Goal: Task Accomplishment & Management: Complete application form

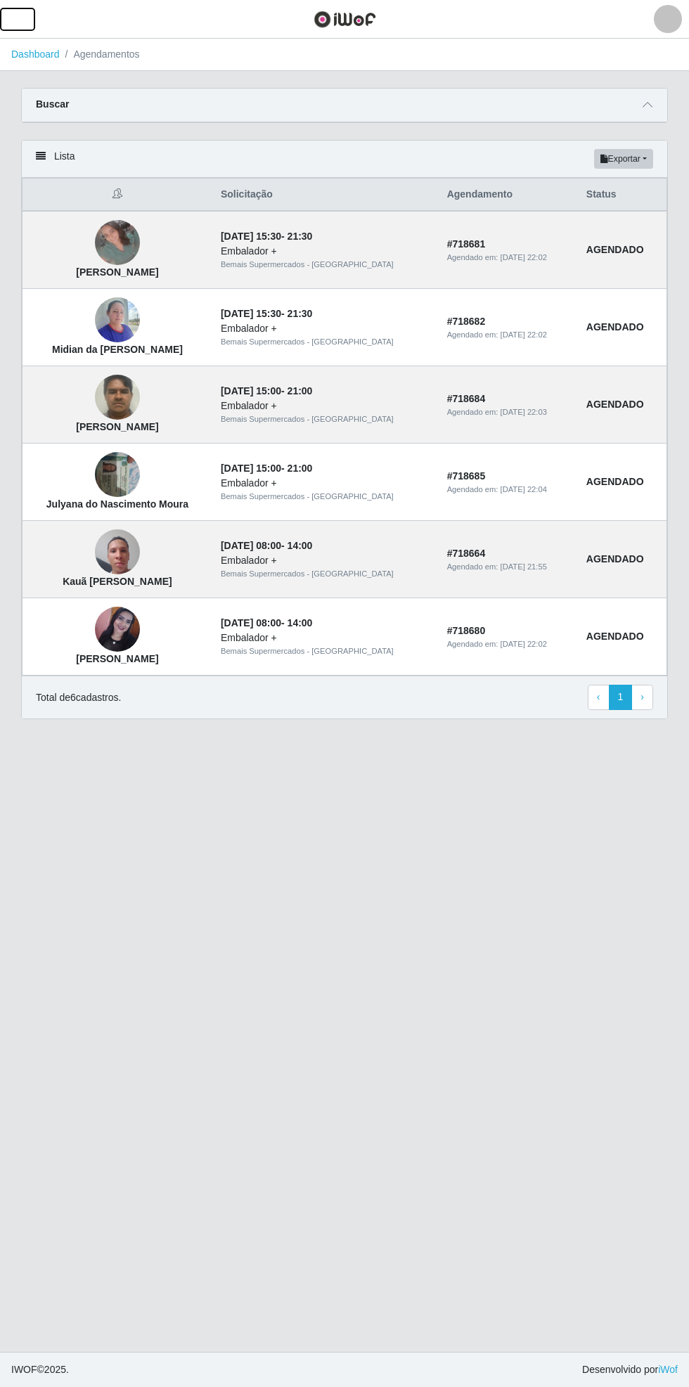
click at [26, 24] on span "button" at bounding box center [17, 19] width 18 height 16
click at [24, 25] on span "button" at bounding box center [17, 19] width 18 height 16
click at [26, 24] on span "button" at bounding box center [17, 19] width 18 height 16
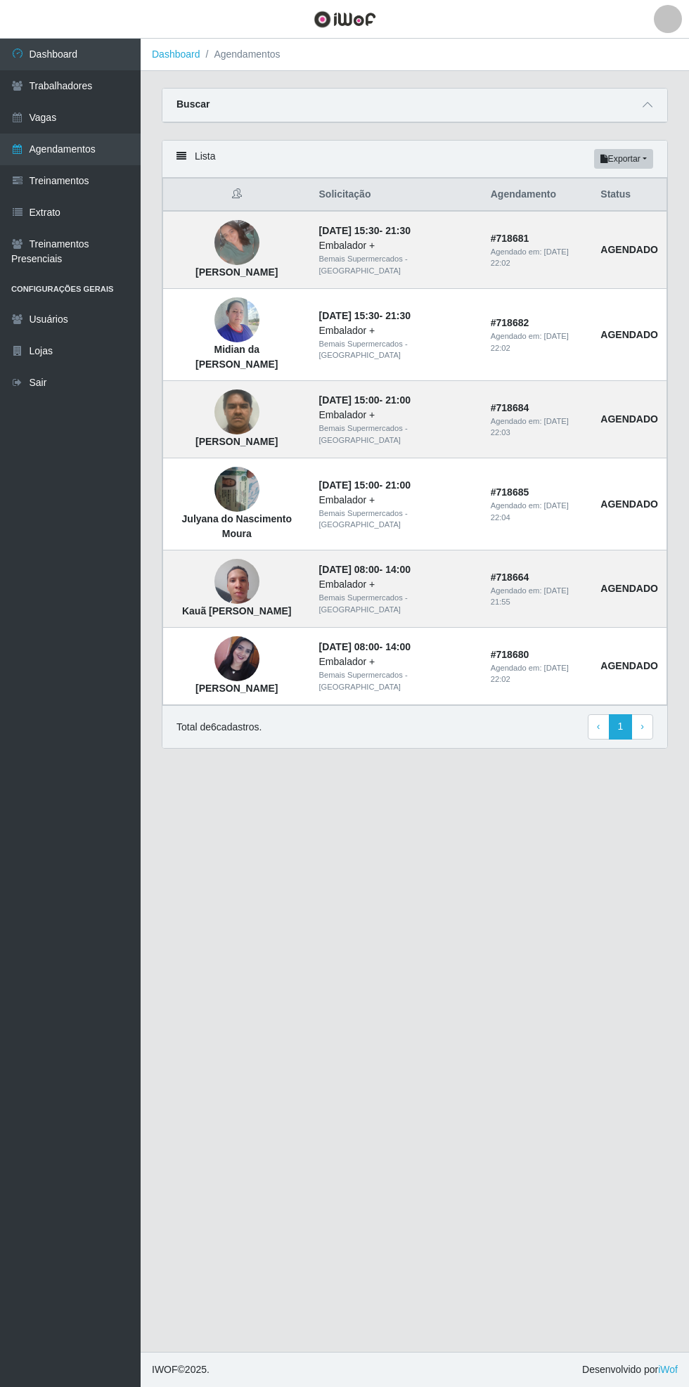
click at [74, 458] on ul "Dashboard Trabalhadores Vagas Agendamentos Treinamentos Extrato Treinamentos Pr…" at bounding box center [70, 713] width 141 height 1349
click at [39, 113] on link "Vagas" at bounding box center [70, 118] width 141 height 32
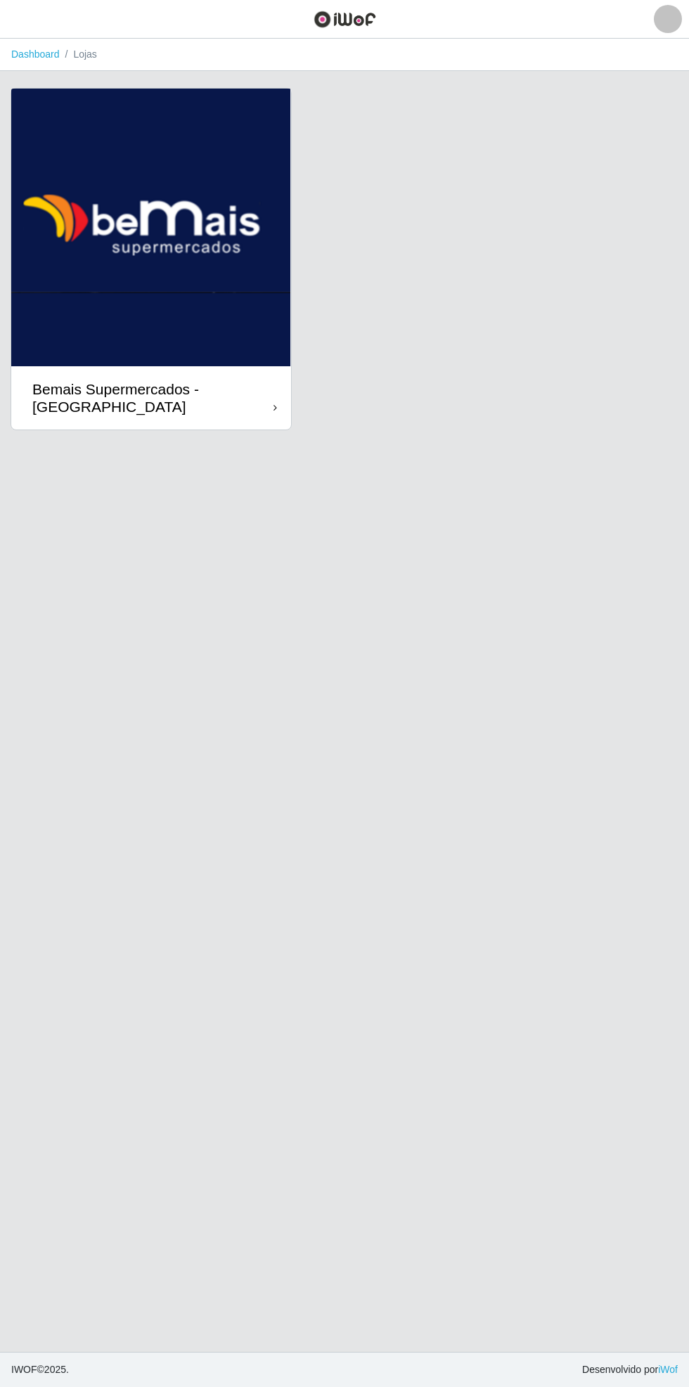
click at [251, 399] on div "Bemais Supermercados - [GEOGRAPHIC_DATA]" at bounding box center [152, 397] width 241 height 35
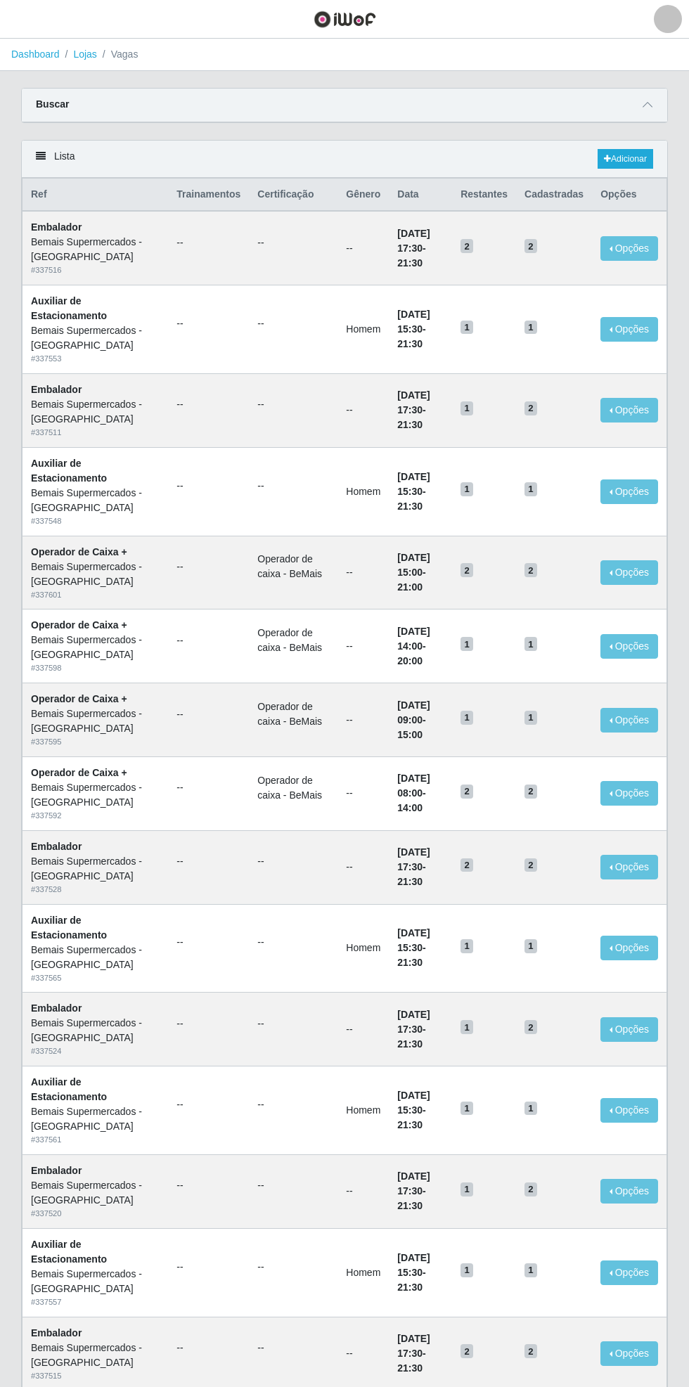
click at [648, 108] on icon at bounding box center [648, 105] width 10 height 10
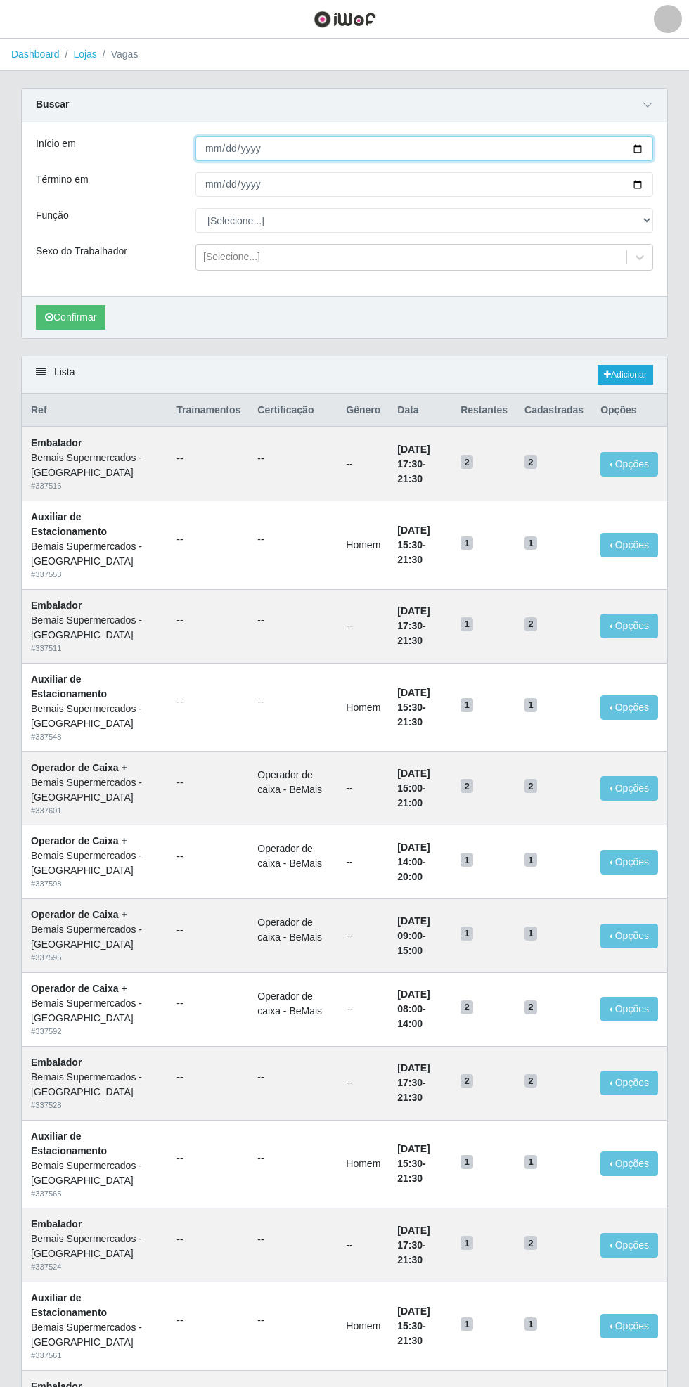
click at [643, 148] on input "Início em" at bounding box center [424, 148] width 458 height 25
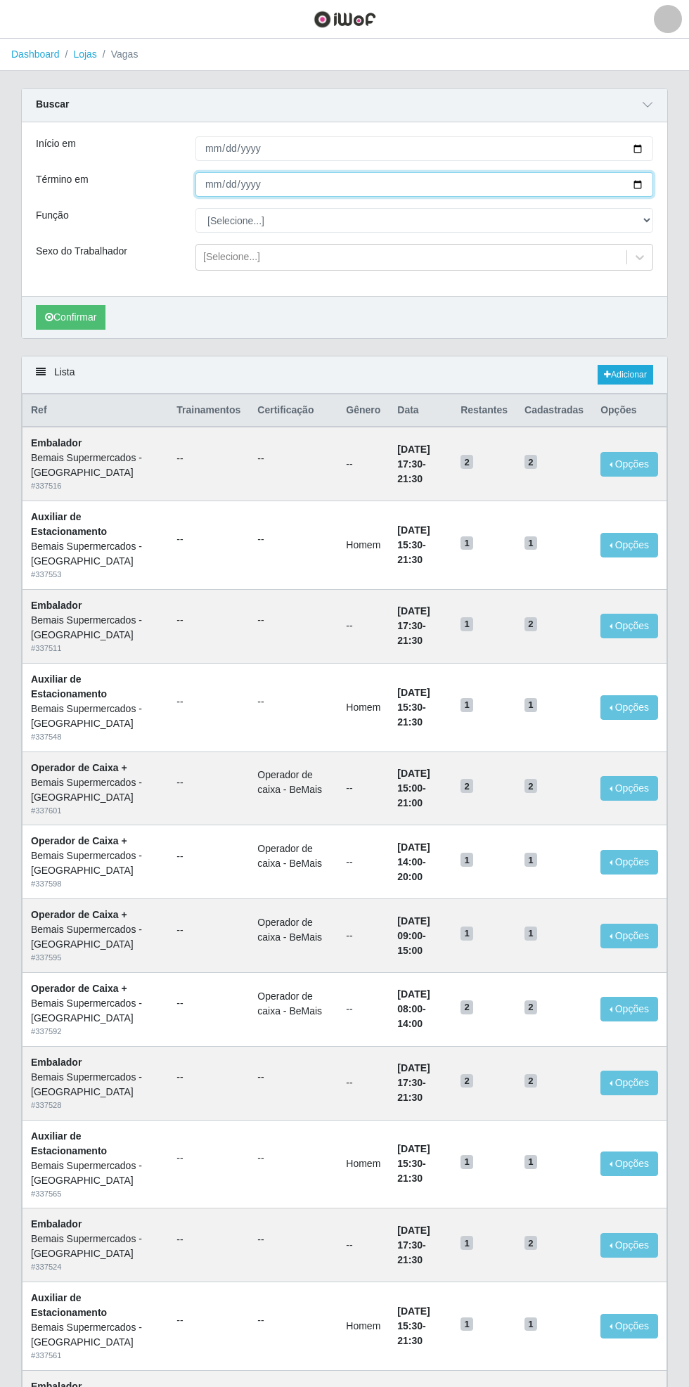
click at [646, 187] on input "Término em" at bounding box center [424, 184] width 458 height 25
click at [671, 135] on div "Carregando... Buscar Início em Término em Função [Selecione...] ASG ASG + ASG +…" at bounding box center [345, 222] width 668 height 268
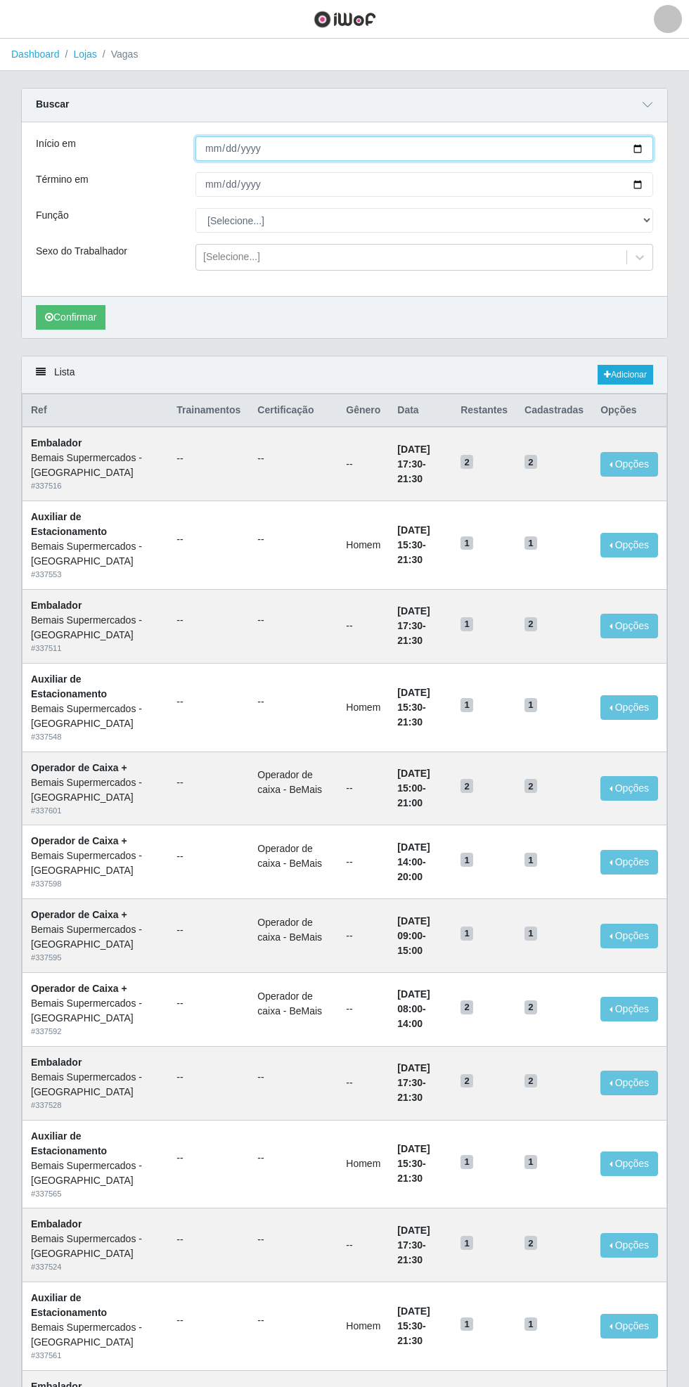
click at [641, 149] on input "Início em" at bounding box center [424, 148] width 458 height 25
type input "[DATE]"
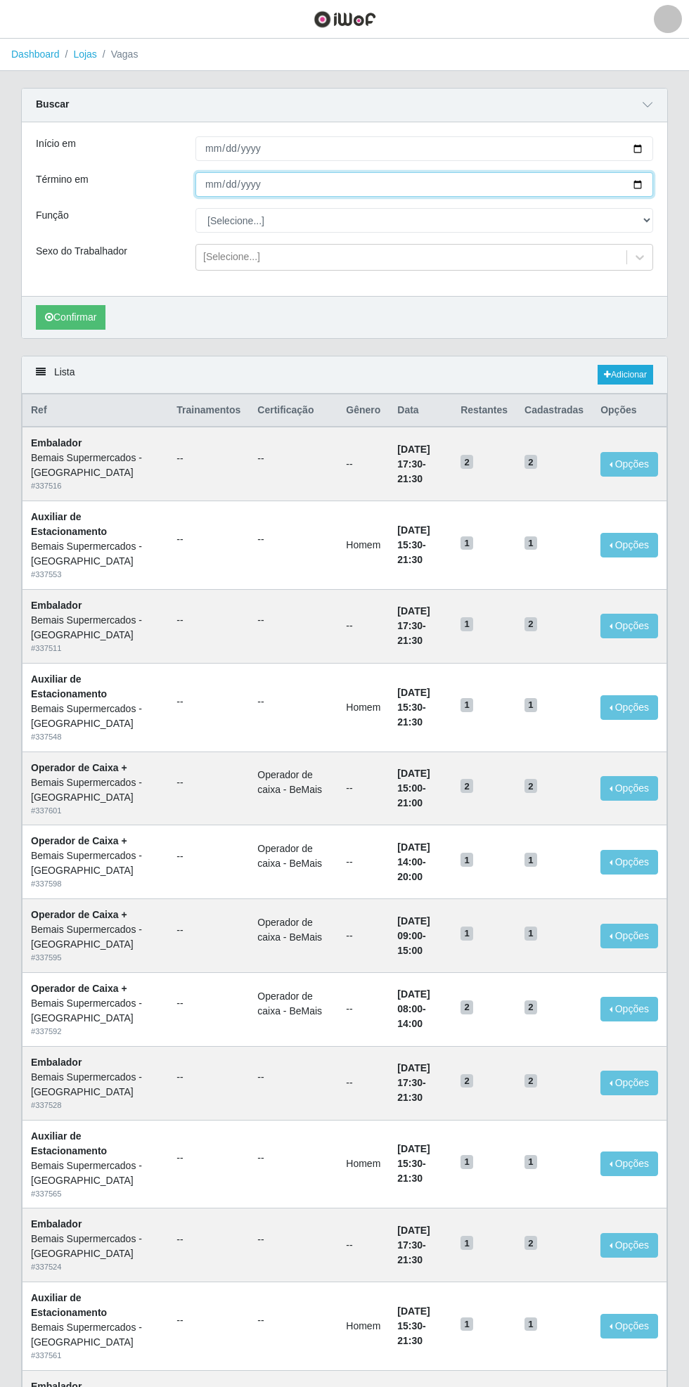
click at [653, 177] on input "Término em" at bounding box center [424, 184] width 458 height 25
type input "[DATE]"
click at [643, 226] on select "[Selecione...] ASG ASG + ASG ++ Auxiliar de Estacionamento Auxiliar de Estacion…" at bounding box center [424, 220] width 458 height 25
select select "82"
click at [195, 208] on select "[Selecione...] ASG ASG + ASG ++ Auxiliar de Estacionamento Auxiliar de Estacion…" at bounding box center [424, 220] width 458 height 25
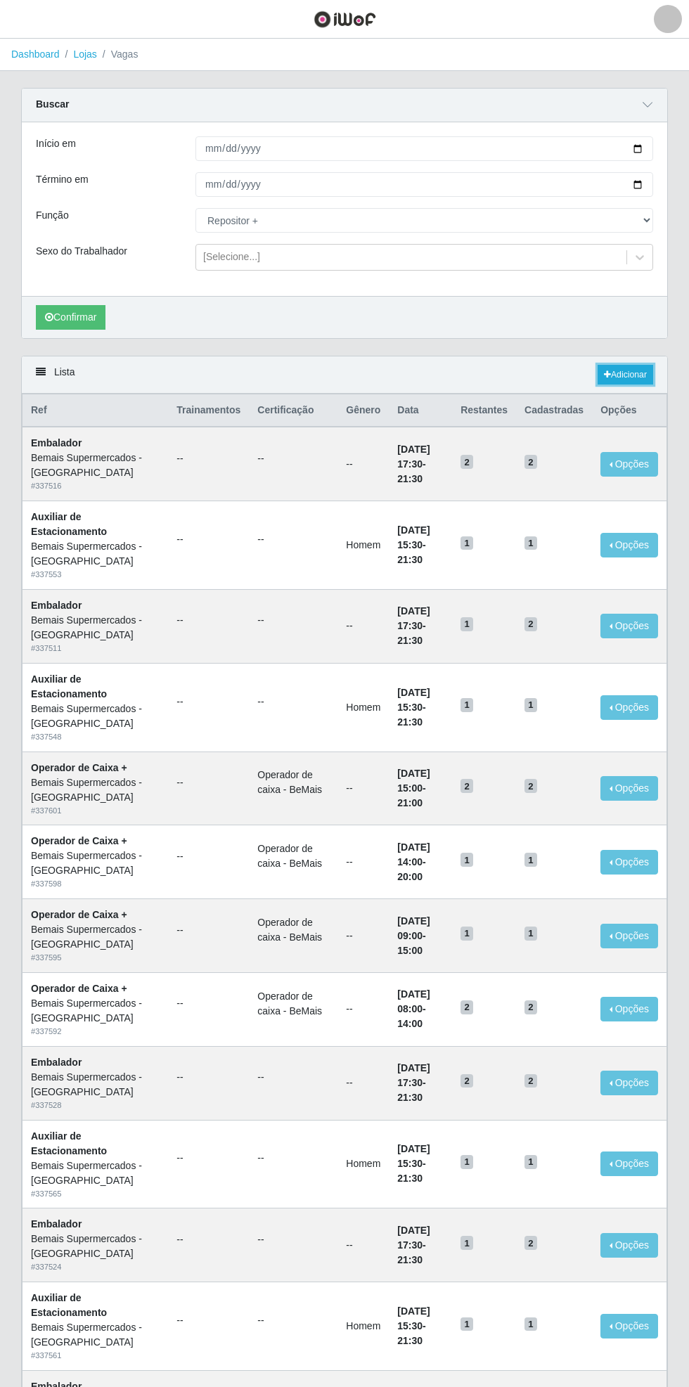
click at [631, 374] on link "Adicionar" at bounding box center [626, 375] width 56 height 20
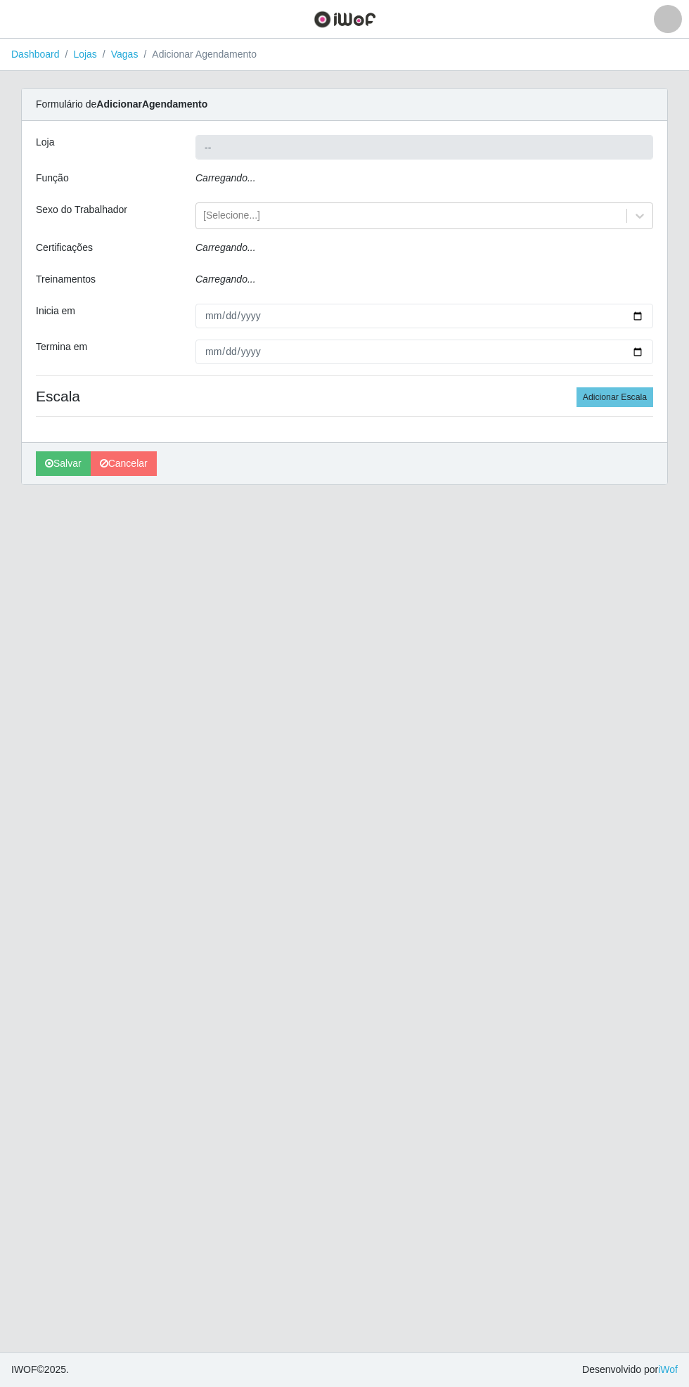
type input "Bemais Supermercados - [GEOGRAPHIC_DATA]"
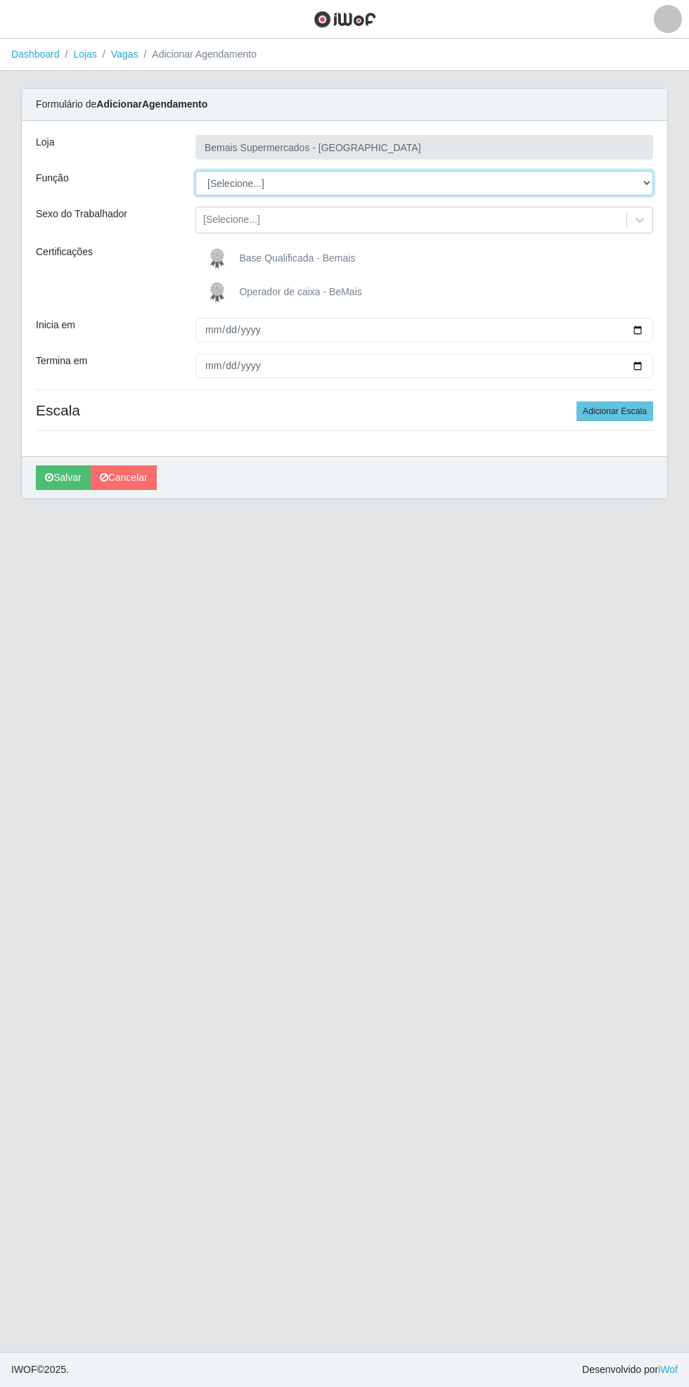
click at [646, 184] on select "[Selecione...] ASG ASG + ASG ++ Auxiliar de Estacionamento Auxiliar de Estacion…" at bounding box center [424, 183] width 458 height 25
select select "82"
click at [195, 171] on select "[Selecione...] ASG ASG + ASG ++ Auxiliar de Estacionamento Auxiliar de Estacion…" at bounding box center [424, 183] width 458 height 25
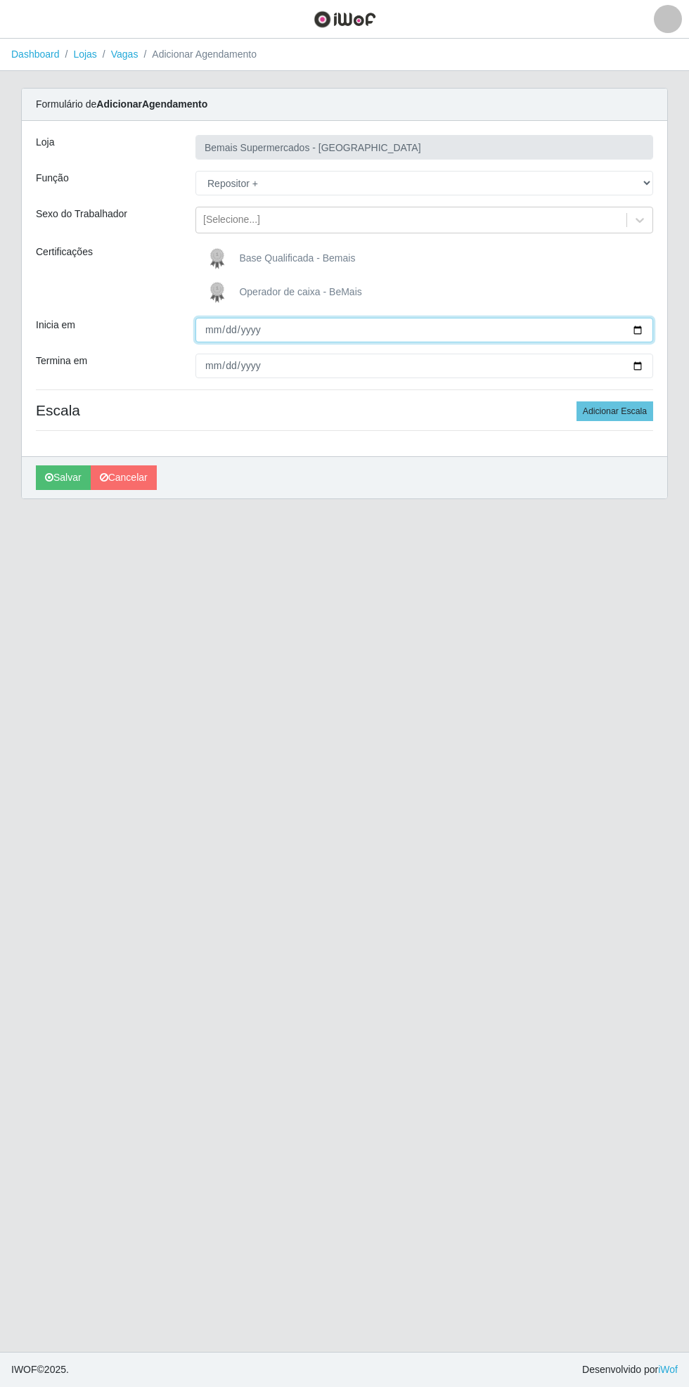
click at [645, 331] on input "Inicia em" at bounding box center [424, 330] width 458 height 25
type input "[DATE]"
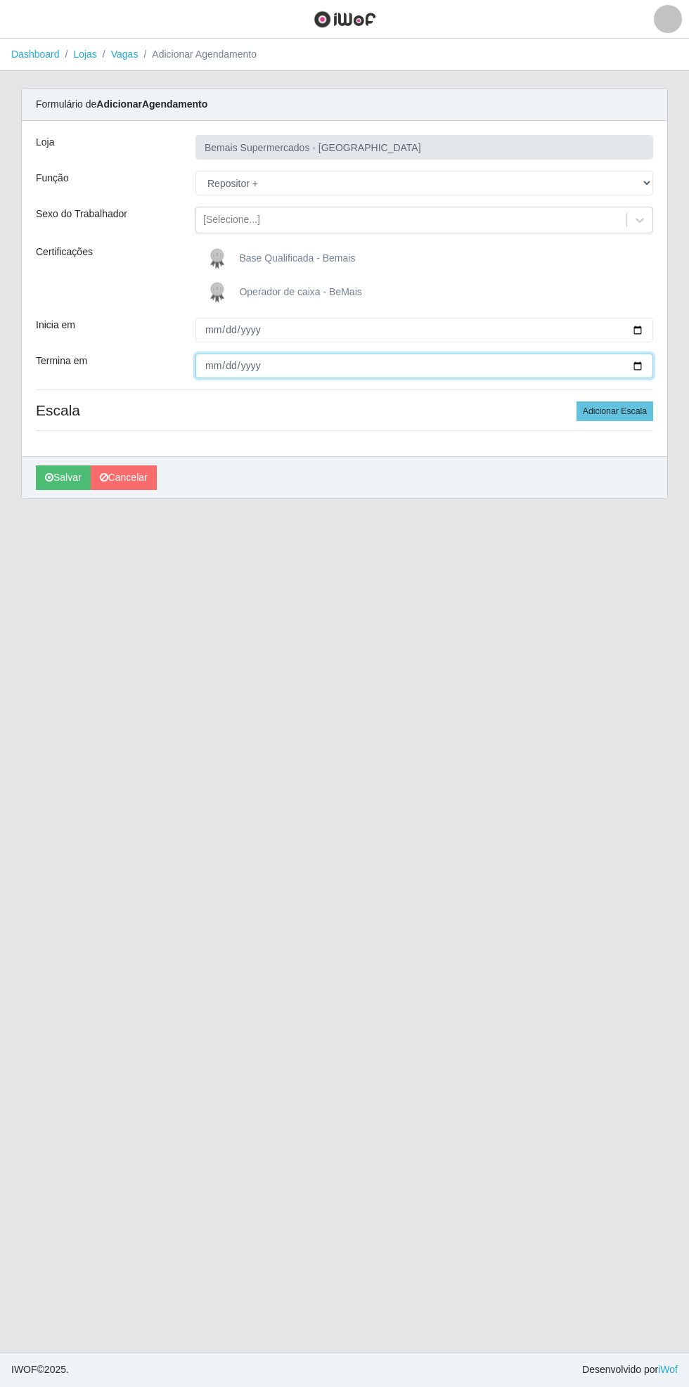
click at [641, 377] on input "Termina em" at bounding box center [424, 366] width 458 height 25
type input "[DATE]"
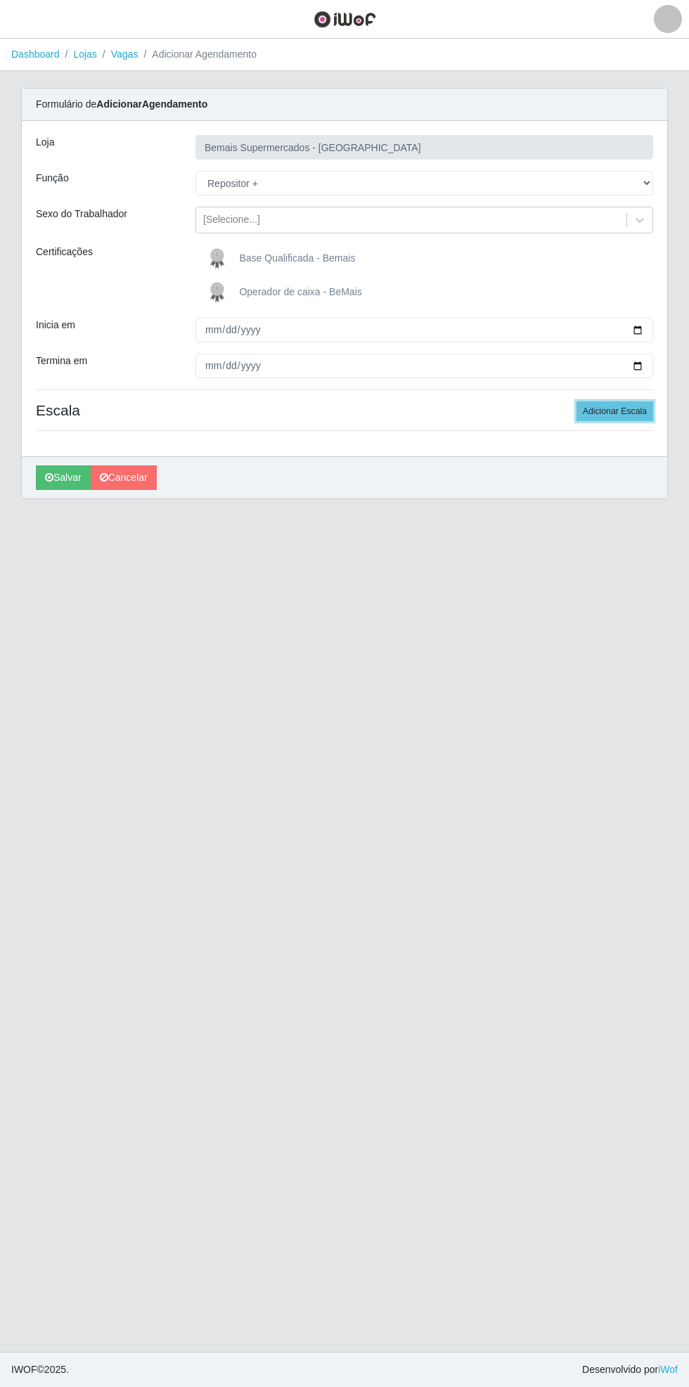
click at [620, 411] on button "Adicionar Escala" at bounding box center [615, 412] width 77 height 20
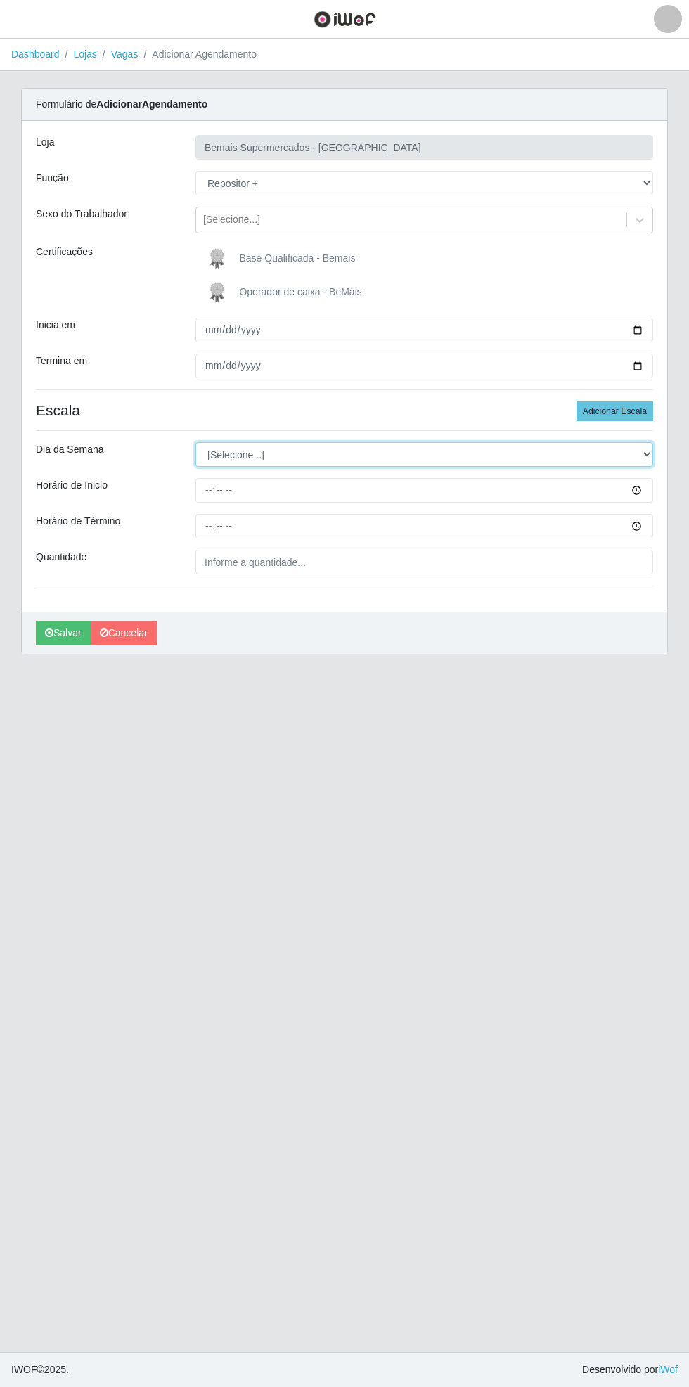
click at [648, 461] on select "[Selecione...] Segunda Terça Quarta Quinta Sexta Sábado Domingo" at bounding box center [424, 454] width 458 height 25
select select "6"
click at [195, 442] on select "[Selecione...] Segunda Terça Quarta Quinta Sexta Sábado Domingo" at bounding box center [424, 454] width 458 height 25
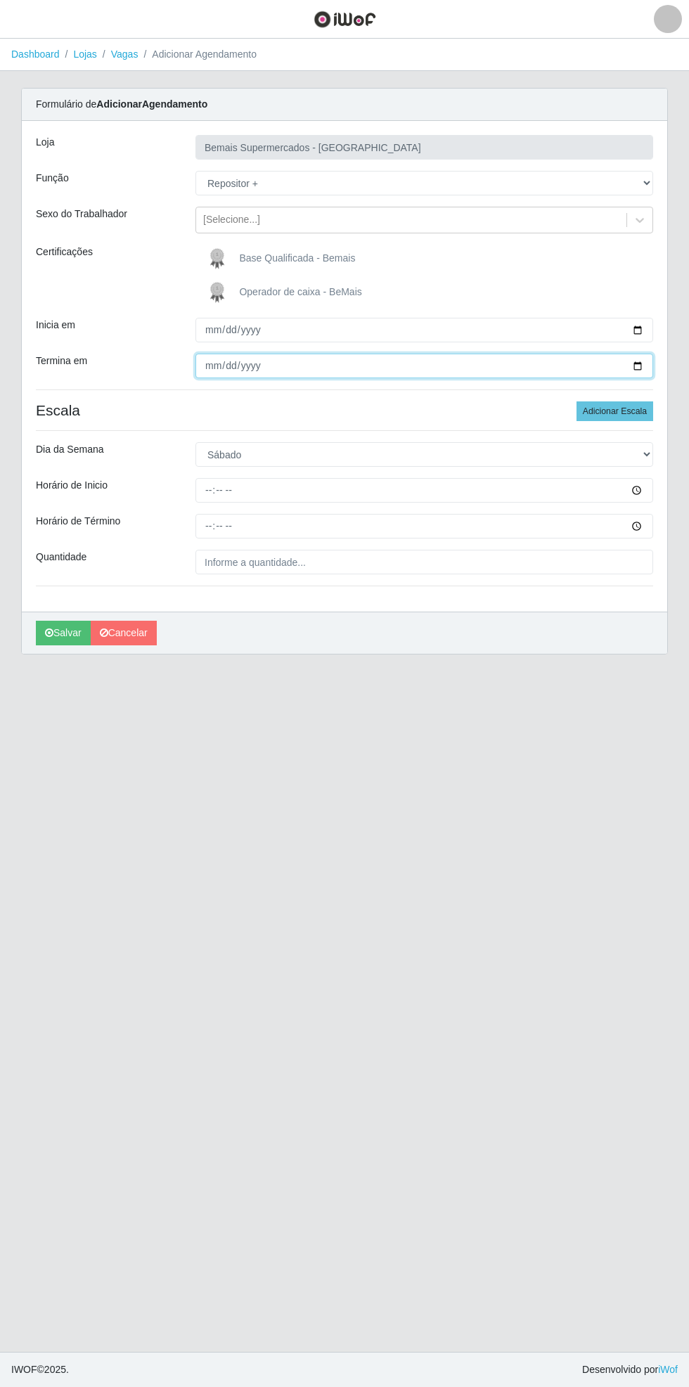
click at [634, 377] on input "[DATE]" at bounding box center [424, 366] width 458 height 25
type input "[DATE]"
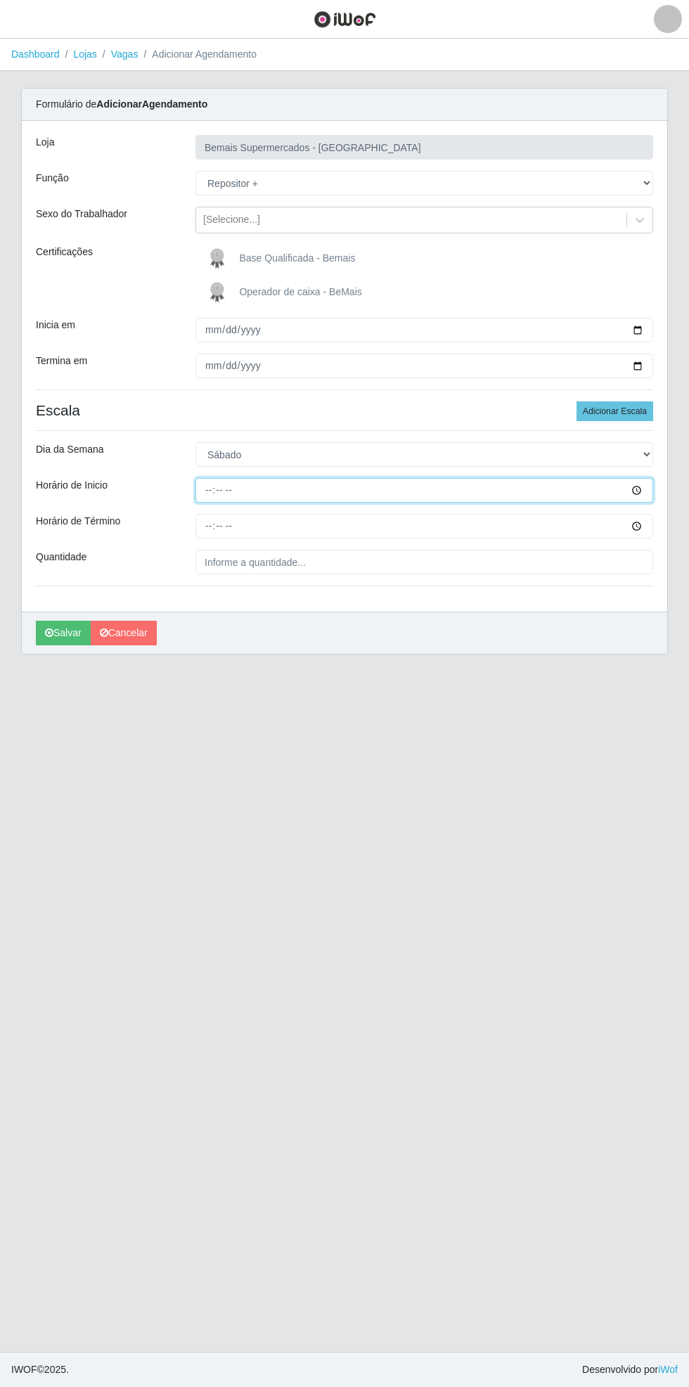
click at [648, 498] on input "Horário de Inicio" at bounding box center [424, 490] width 458 height 25
type input "08:00"
click at [647, 532] on input "Horário de Término" at bounding box center [424, 526] width 458 height 25
type input "14:00"
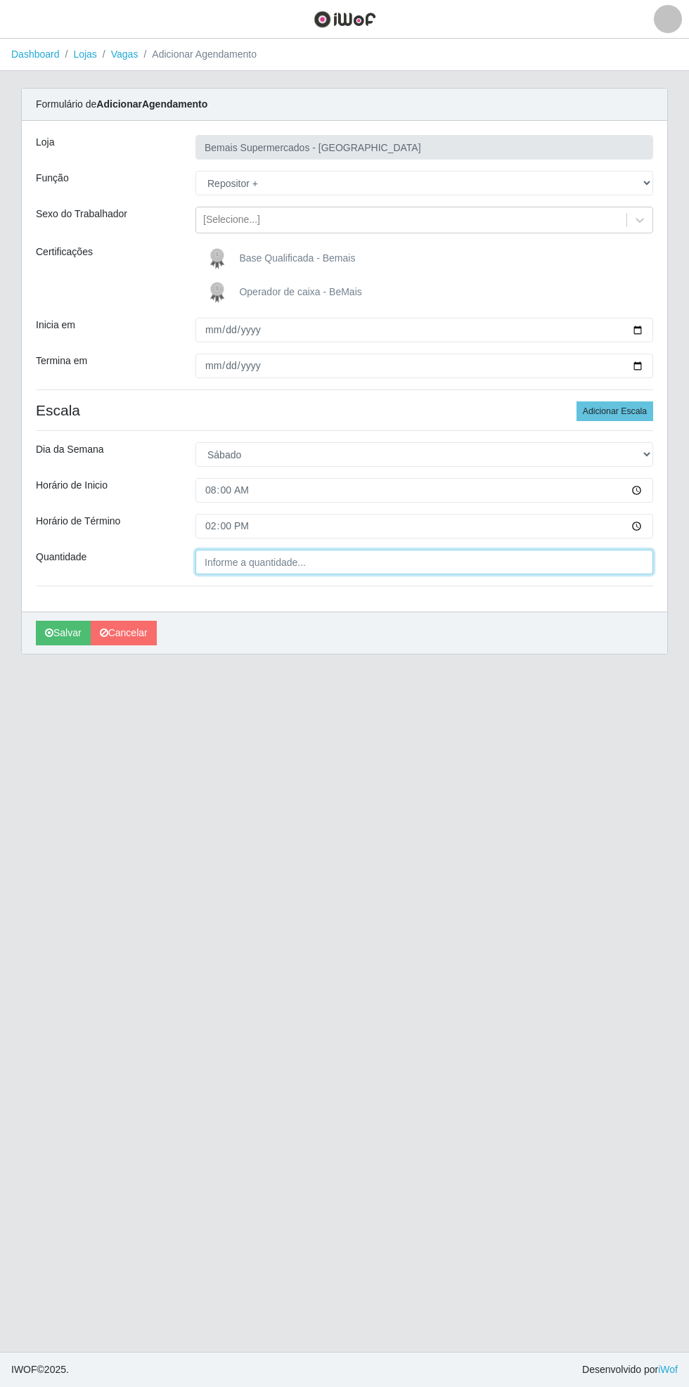
click at [354, 565] on input "Quantidade" at bounding box center [424, 562] width 458 height 25
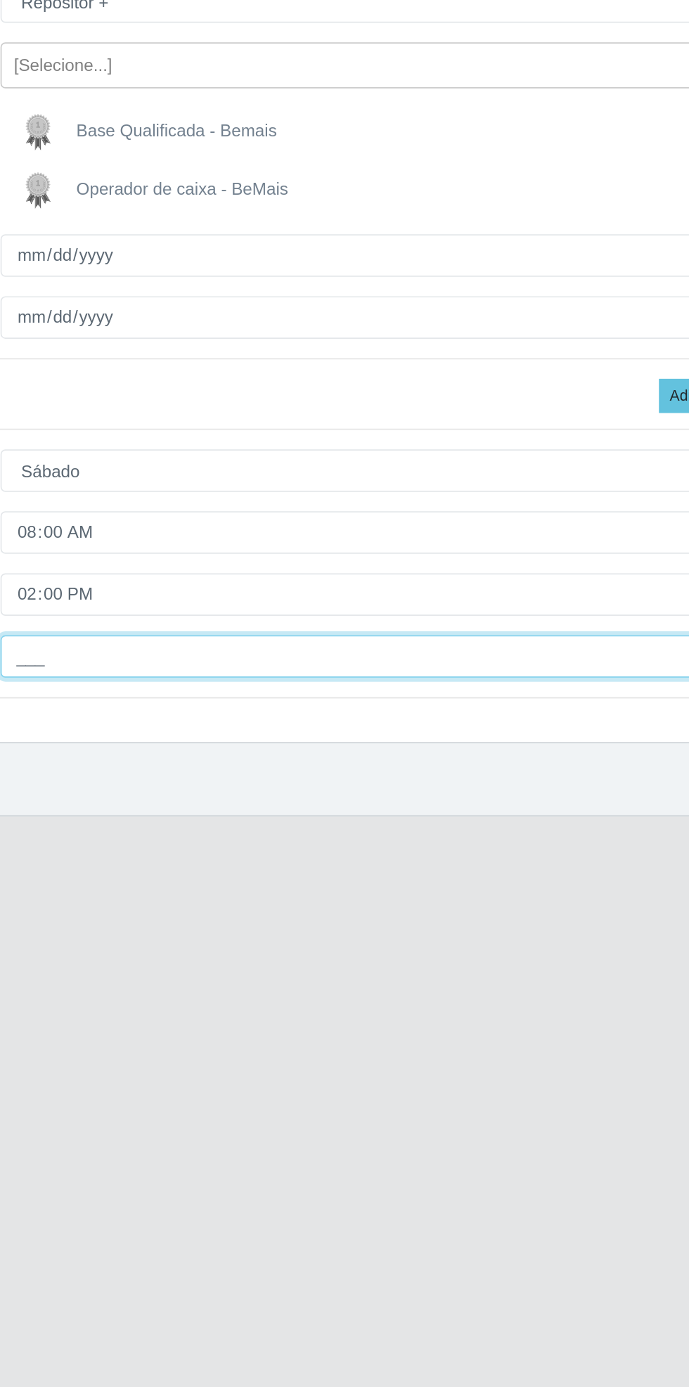
type input "2__"
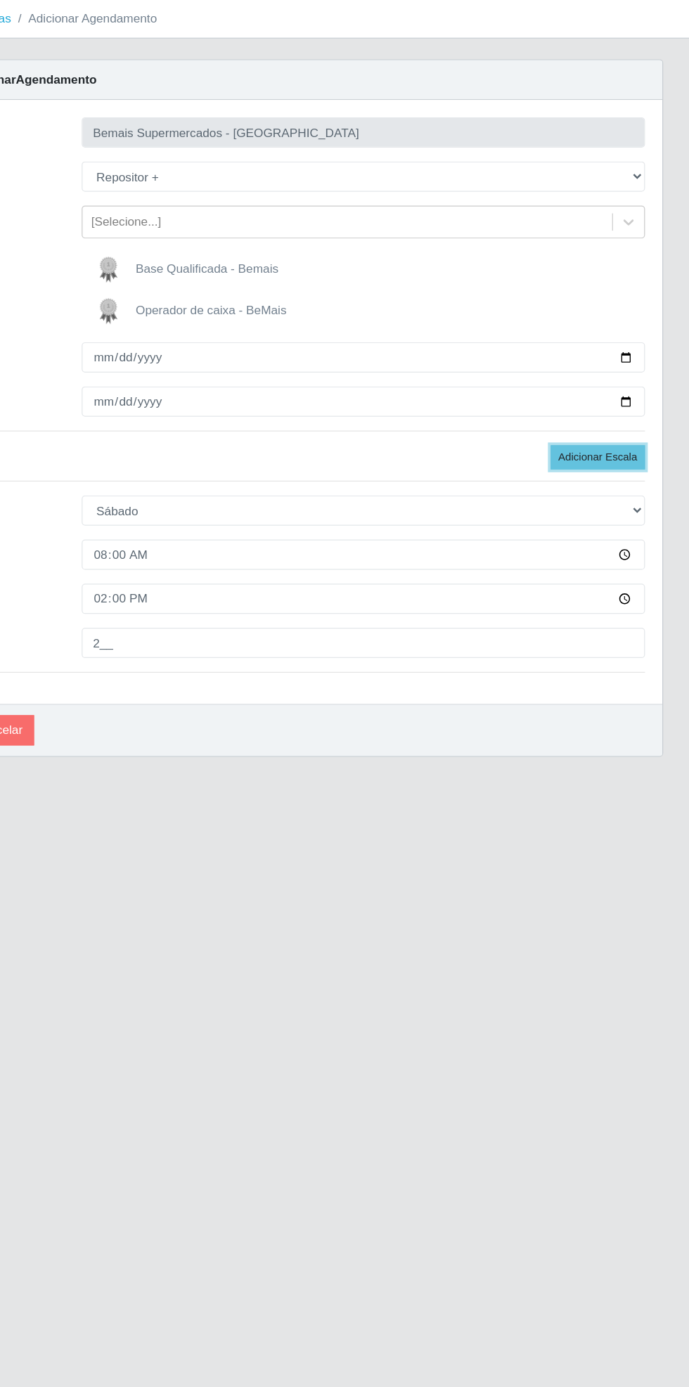
click at [626, 411] on button "Adicionar Escala" at bounding box center [615, 412] width 77 height 20
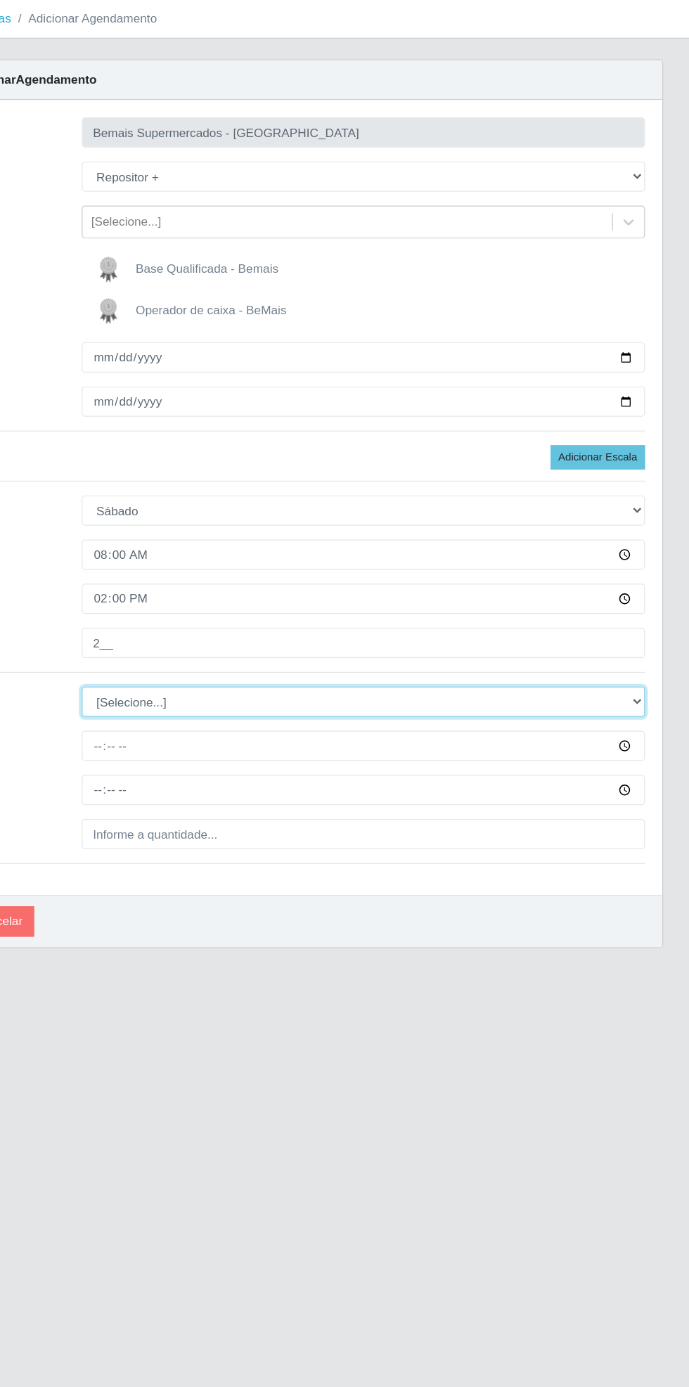
click at [649, 608] on select "[Selecione...] Segunda Terça Quarta Quinta Sexta Sábado Domingo" at bounding box center [424, 610] width 458 height 25
select select "0"
click at [195, 598] on select "[Selecione...] Segunda Terça Quarta Quinta Sexta Sábado Domingo" at bounding box center [424, 610] width 458 height 25
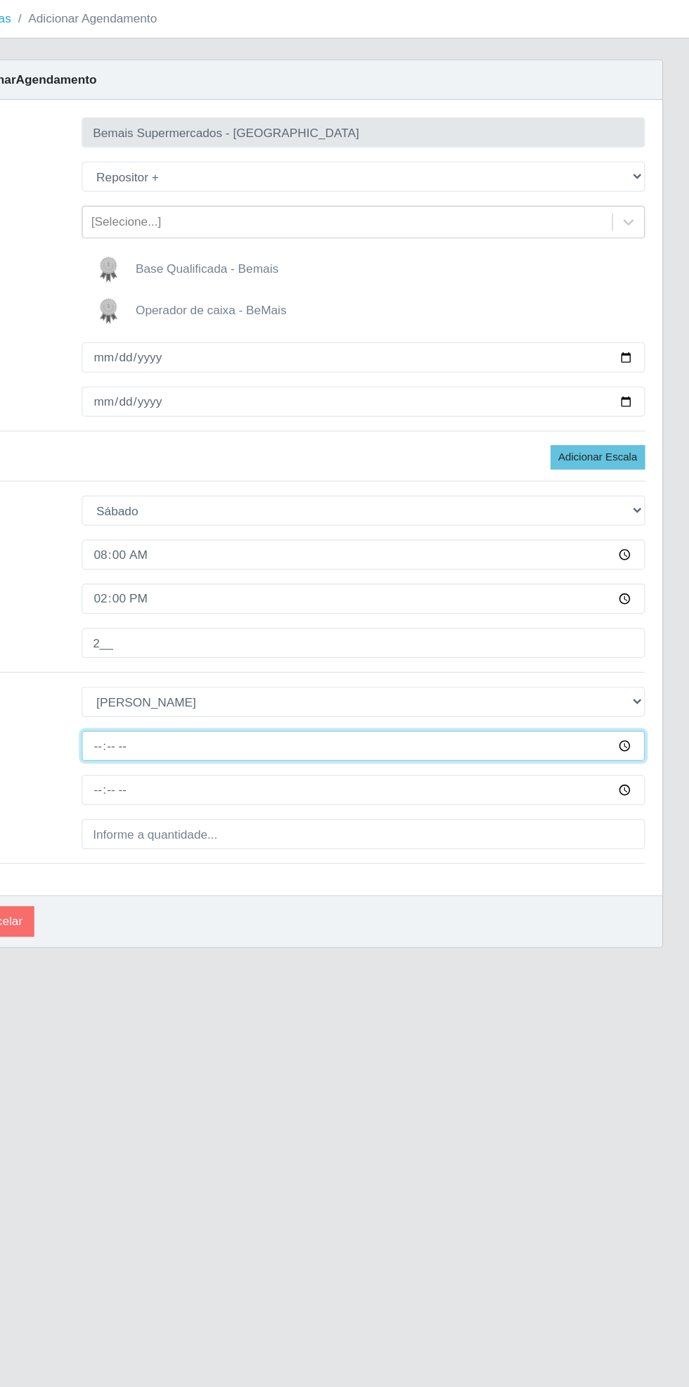
click at [649, 646] on input "Horário de Inicio" at bounding box center [424, 646] width 458 height 25
type input "08:00"
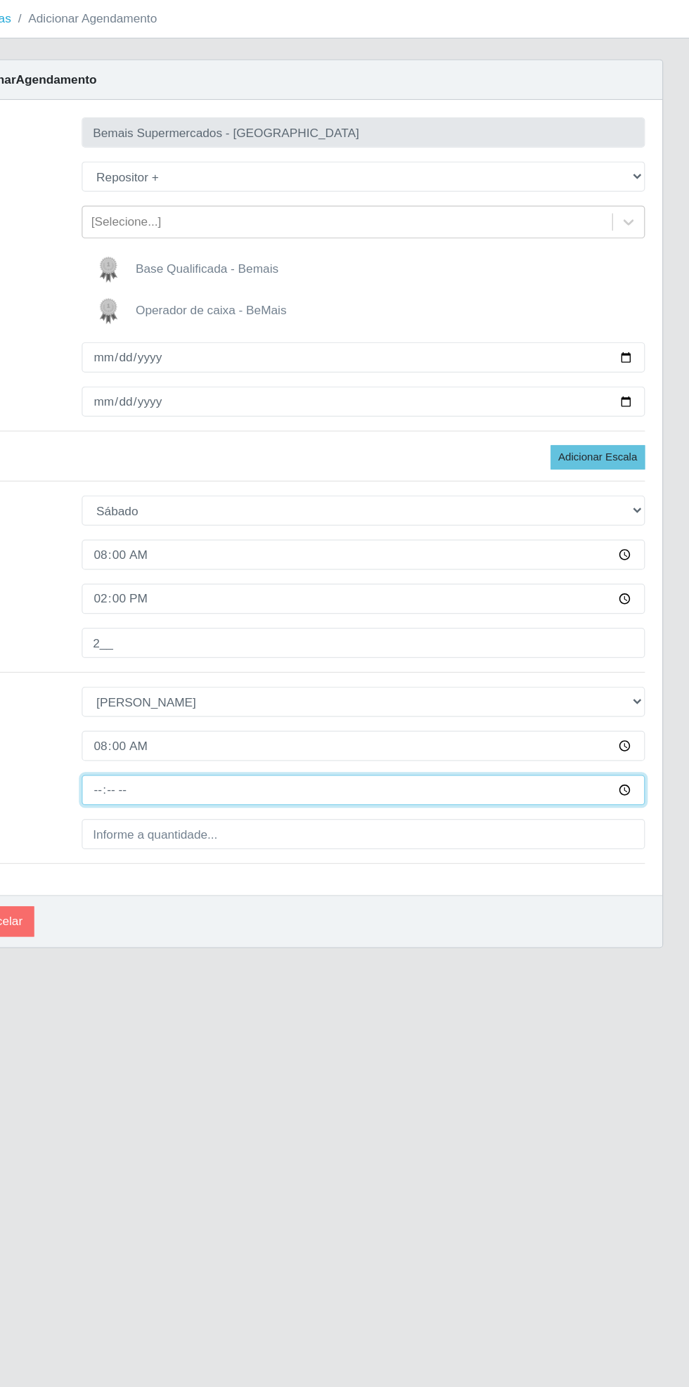
click at [643, 688] on input "Horário de Término" at bounding box center [424, 681] width 458 height 25
type input "14:00"
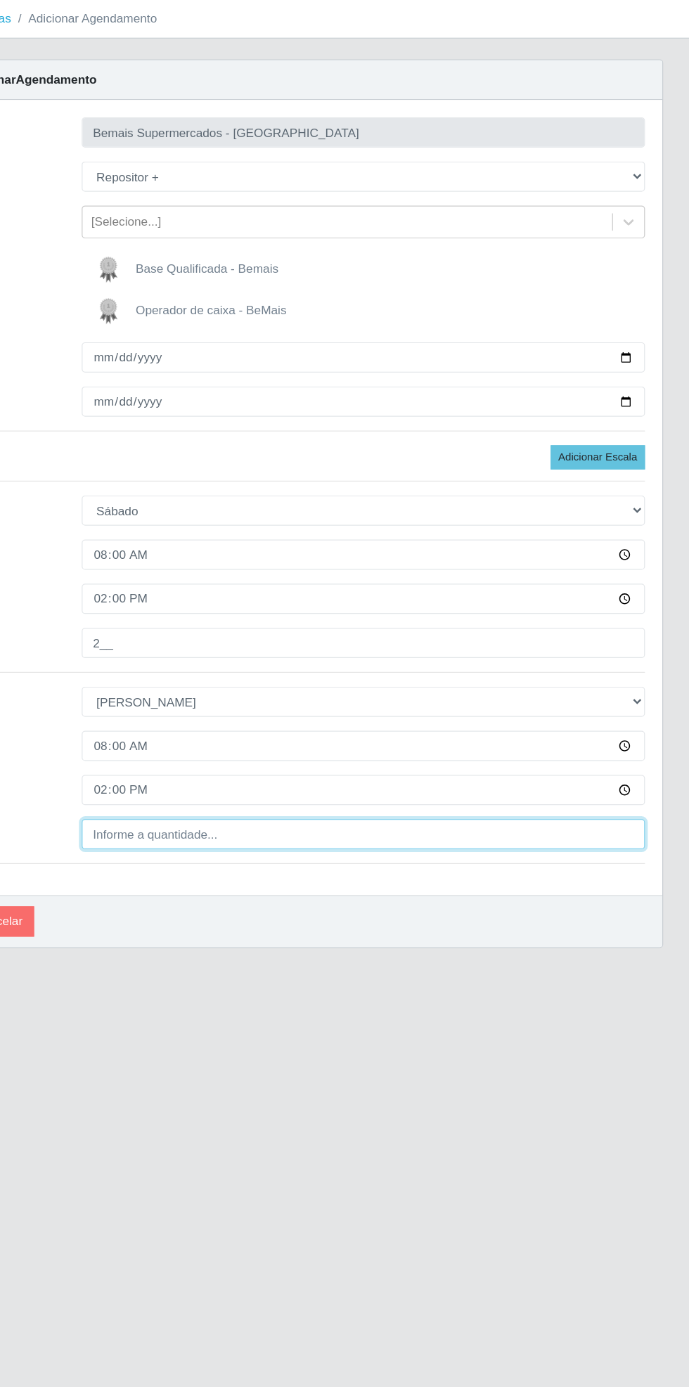
click at [333, 719] on input "Quantidade" at bounding box center [424, 717] width 458 height 25
type input "2__"
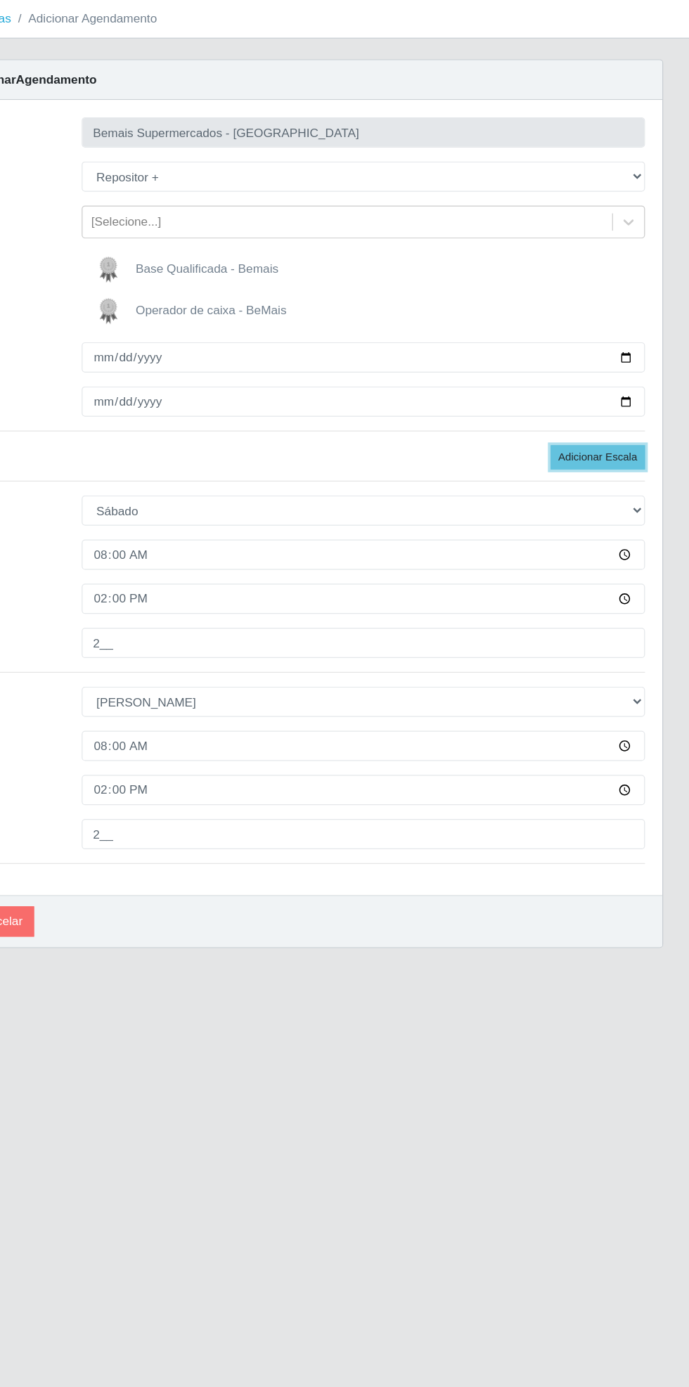
click at [629, 411] on button "Adicionar Escala" at bounding box center [615, 412] width 77 height 20
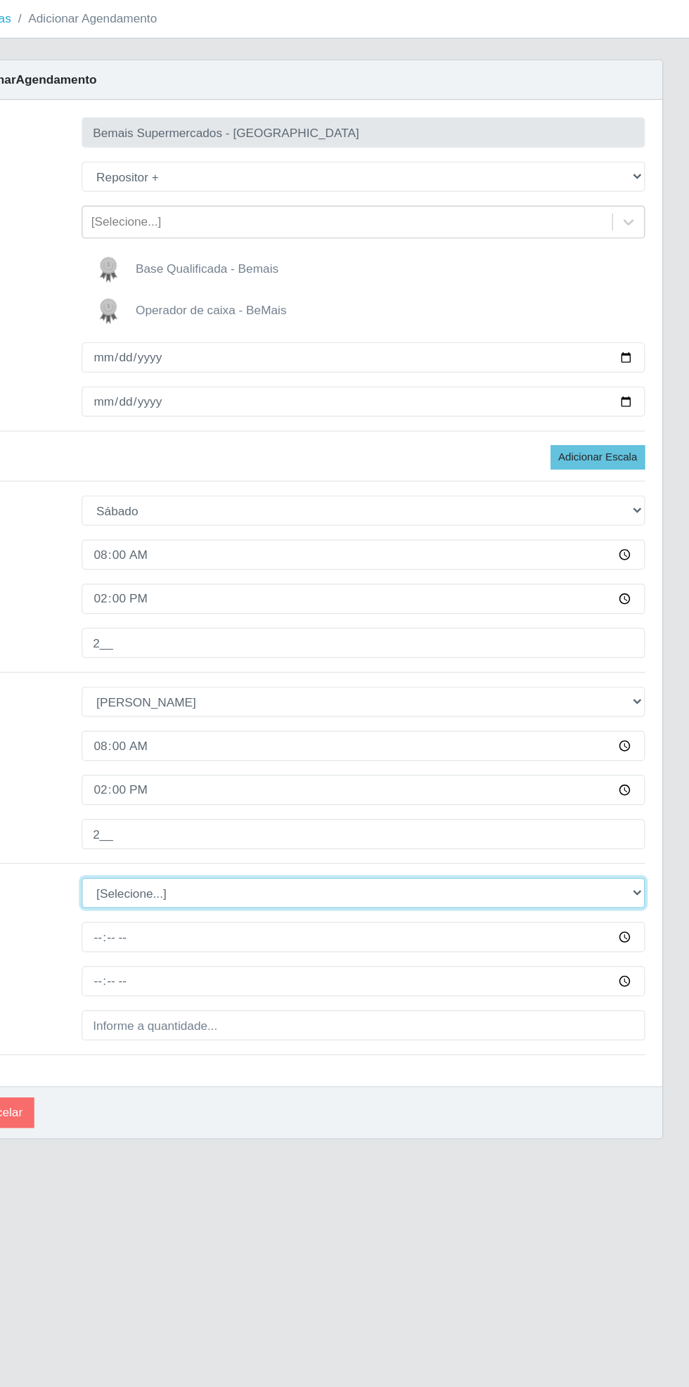
click at [646, 771] on select "[Selecione...] Segunda Terça Quarta Quinta Sexta Sábado Domingo" at bounding box center [424, 765] width 458 height 25
select select "0"
click at [195, 753] on select "[Selecione...] Segunda Terça Quarta Quinta Sexta Sábado Domingo" at bounding box center [424, 765] width 458 height 25
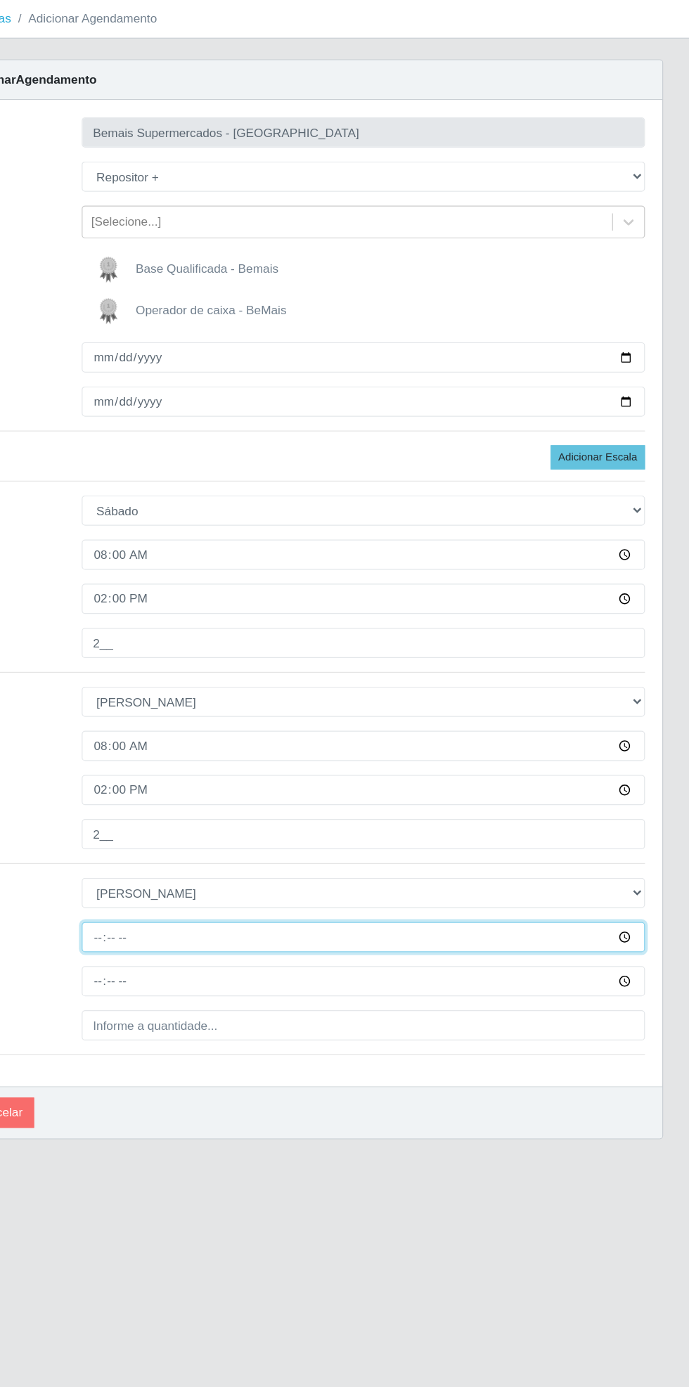
click at [643, 804] on input "Horário de Inicio" at bounding box center [424, 801] width 458 height 25
type input "15:00"
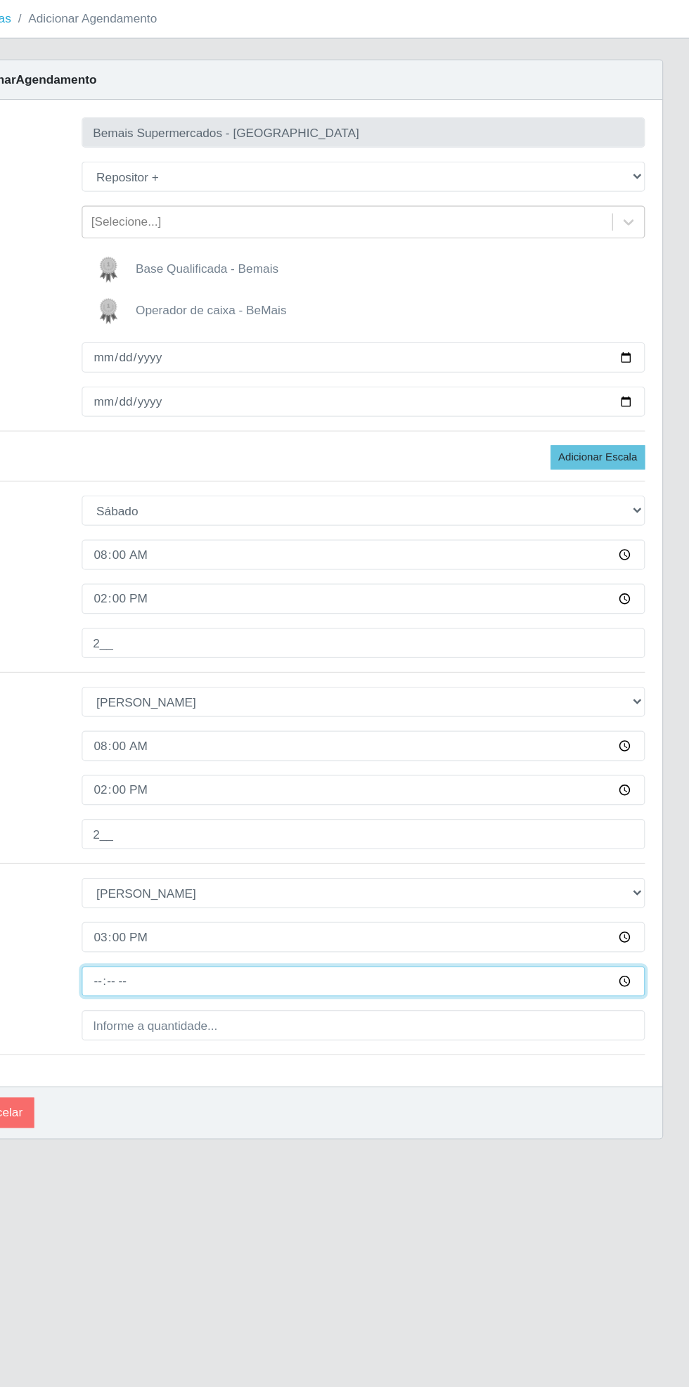
click at [647, 847] on input "Horário de Término" at bounding box center [424, 837] width 458 height 25
type input "21:00"
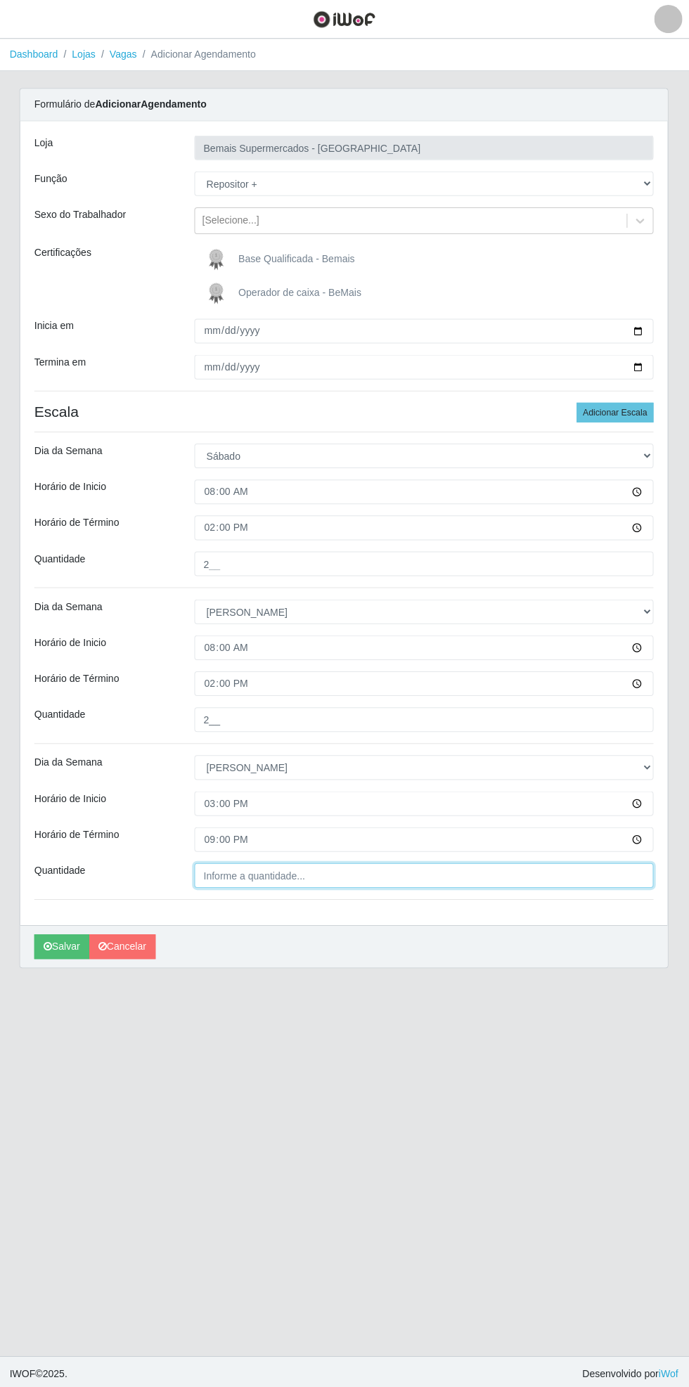
click at [283, 873] on input "Quantidade" at bounding box center [424, 873] width 458 height 25
type input "2__"
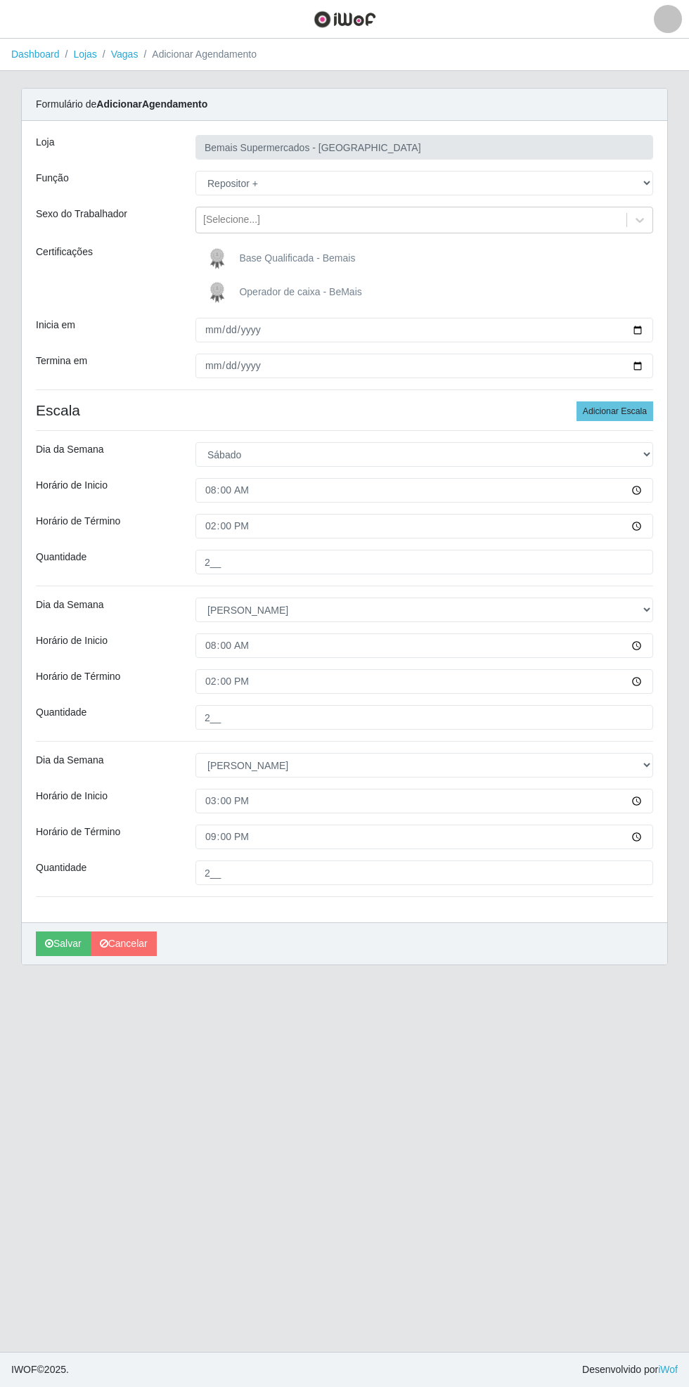
click at [281, 256] on span "Base Qualificada - Bemais" at bounding box center [297, 257] width 116 height 11
click at [0, 0] on input "Base Qualificada - Bemais" at bounding box center [0, 0] width 0 height 0
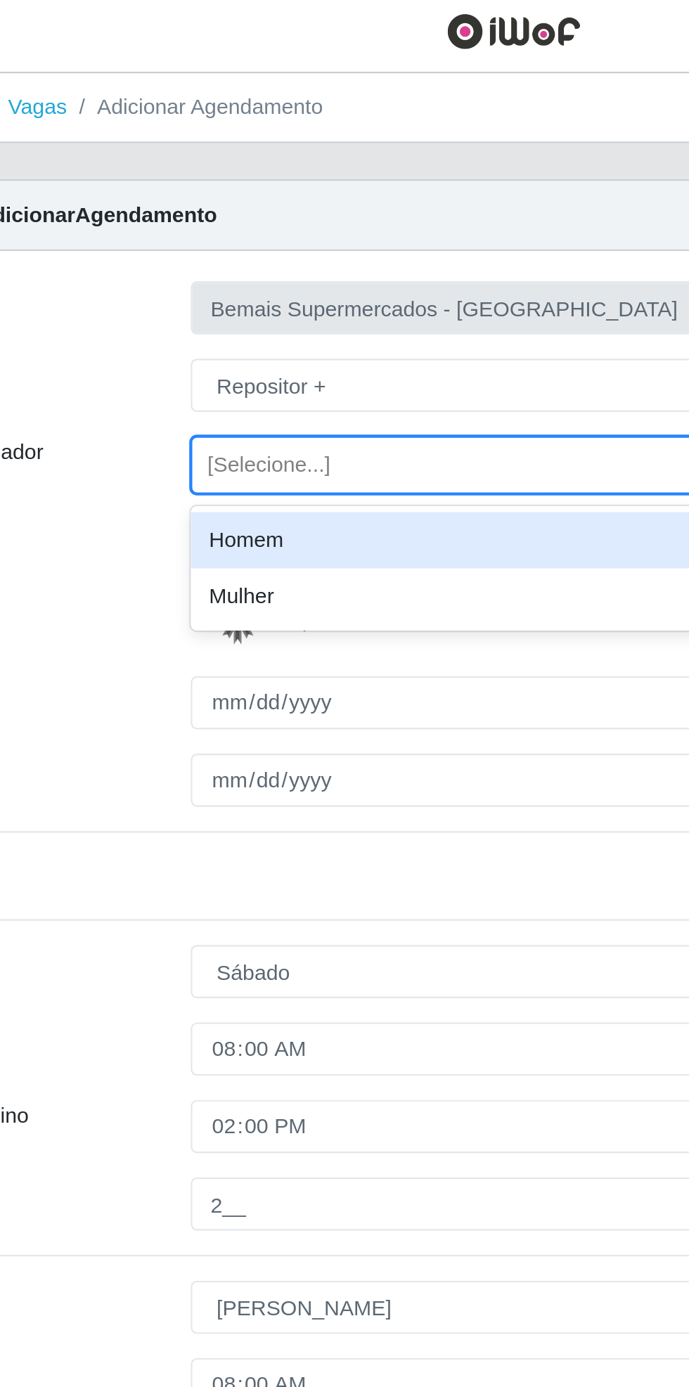
click at [262, 255] on div "Homem" at bounding box center [424, 255] width 458 height 26
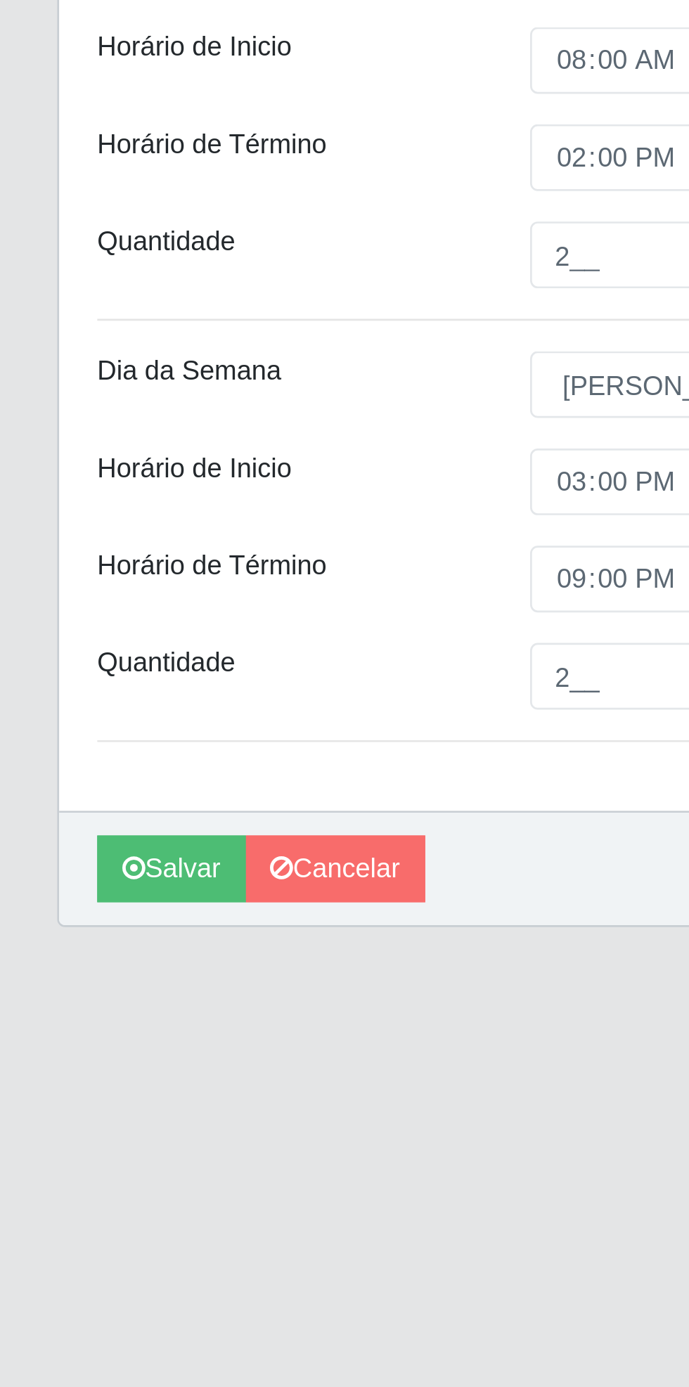
scroll to position [7, 0]
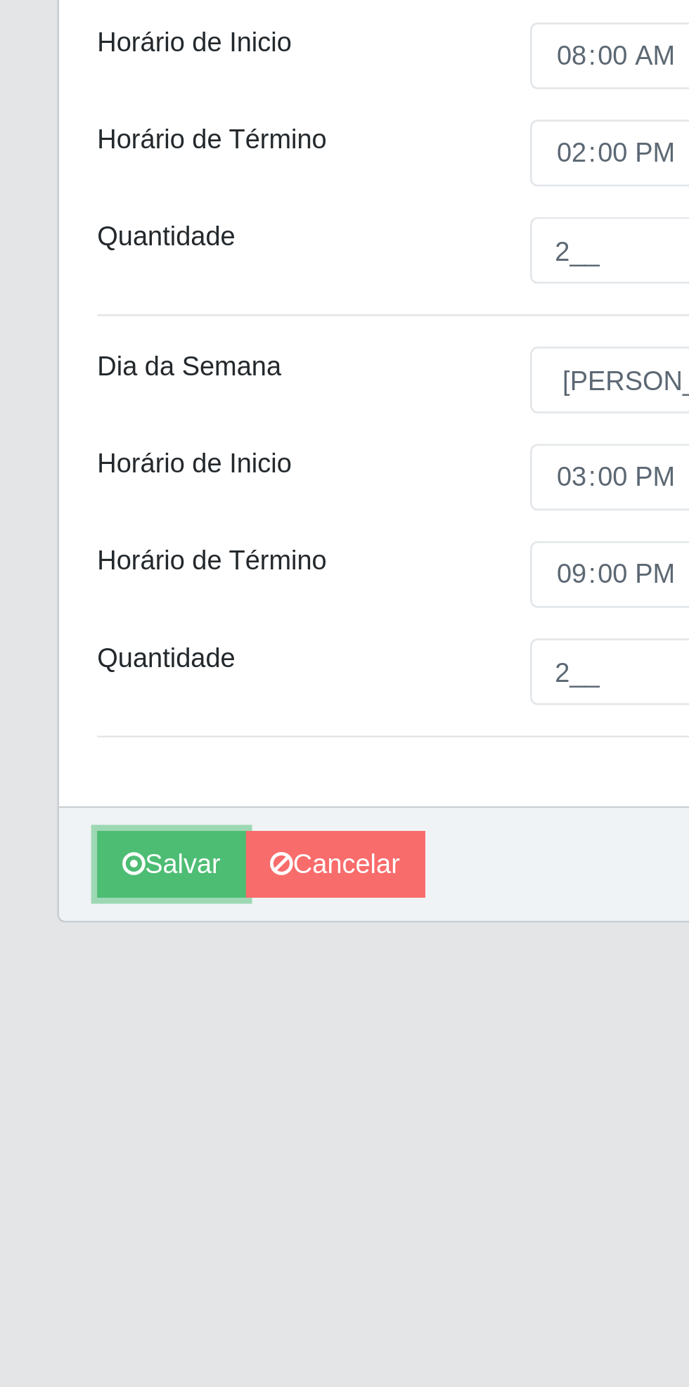
click at [59, 947] on button "Salvar" at bounding box center [63, 944] width 55 height 25
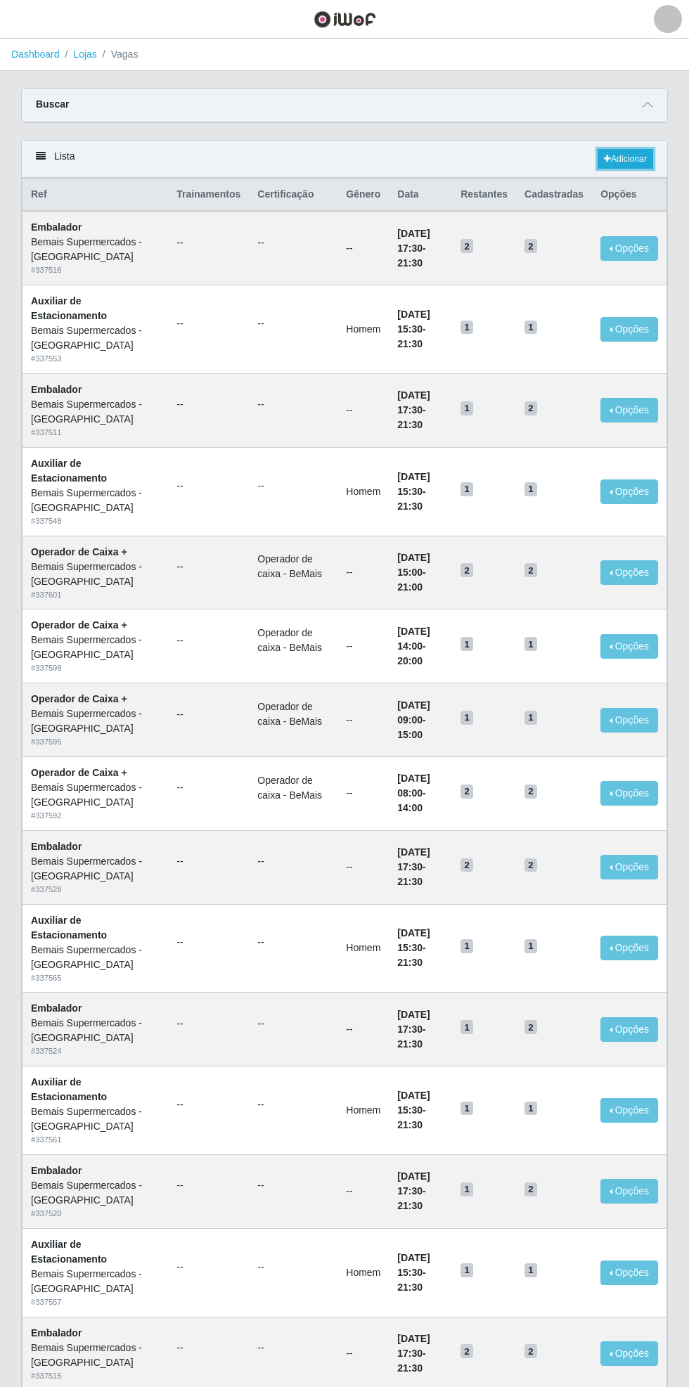
click at [627, 158] on link "Adicionar" at bounding box center [626, 159] width 56 height 20
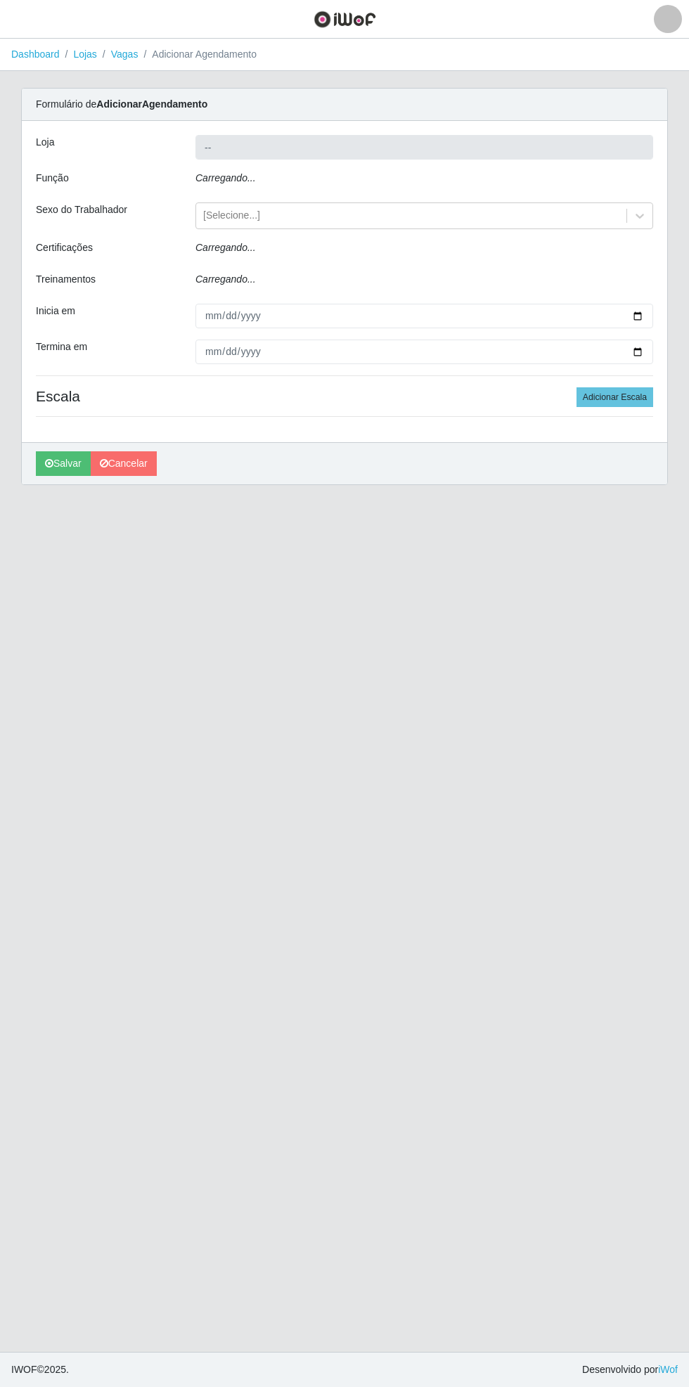
type input "Bemais Supermercados - [GEOGRAPHIC_DATA]"
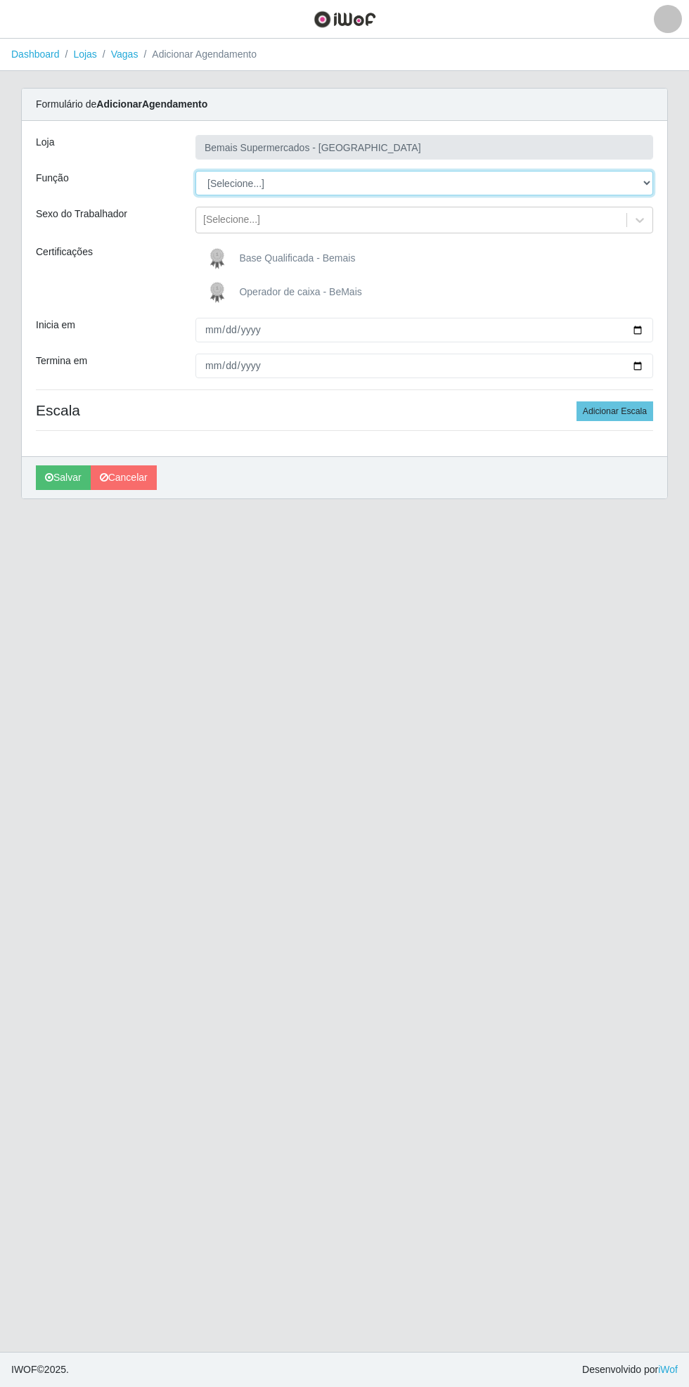
click at [647, 176] on select "[Selecione...] ASG ASG + ASG ++ Auxiliar de Estacionamento Auxiliar de Estacion…" at bounding box center [424, 183] width 458 height 25
select select "124"
click at [195, 171] on select "[Selecione...] ASG ASG + ASG ++ Auxiliar de Estacionamento Auxiliar de Estacion…" at bounding box center [424, 183] width 458 height 25
click at [293, 257] on span "Base Qualificada - Bemais" at bounding box center [297, 257] width 116 height 11
click at [0, 0] on input "Base Qualificada - Bemais" at bounding box center [0, 0] width 0 height 0
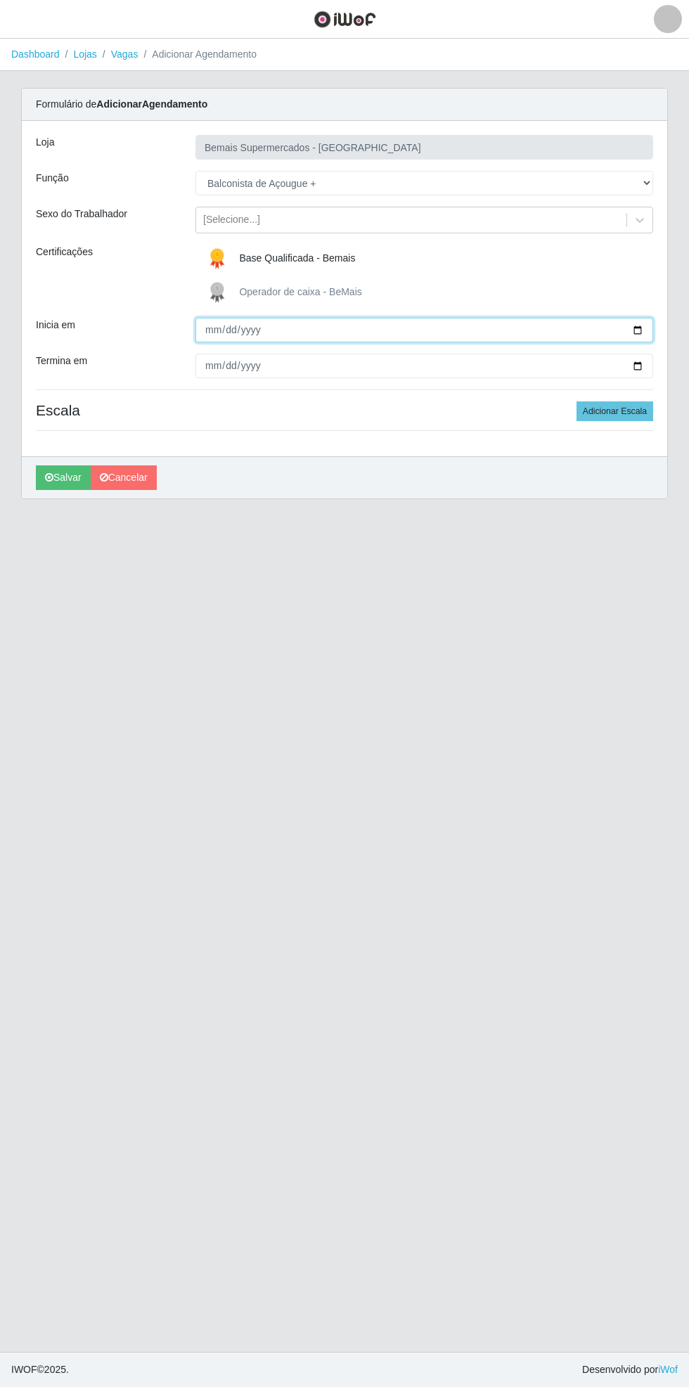
click at [648, 329] on input "Inicia em" at bounding box center [424, 330] width 458 height 25
type input "[DATE]"
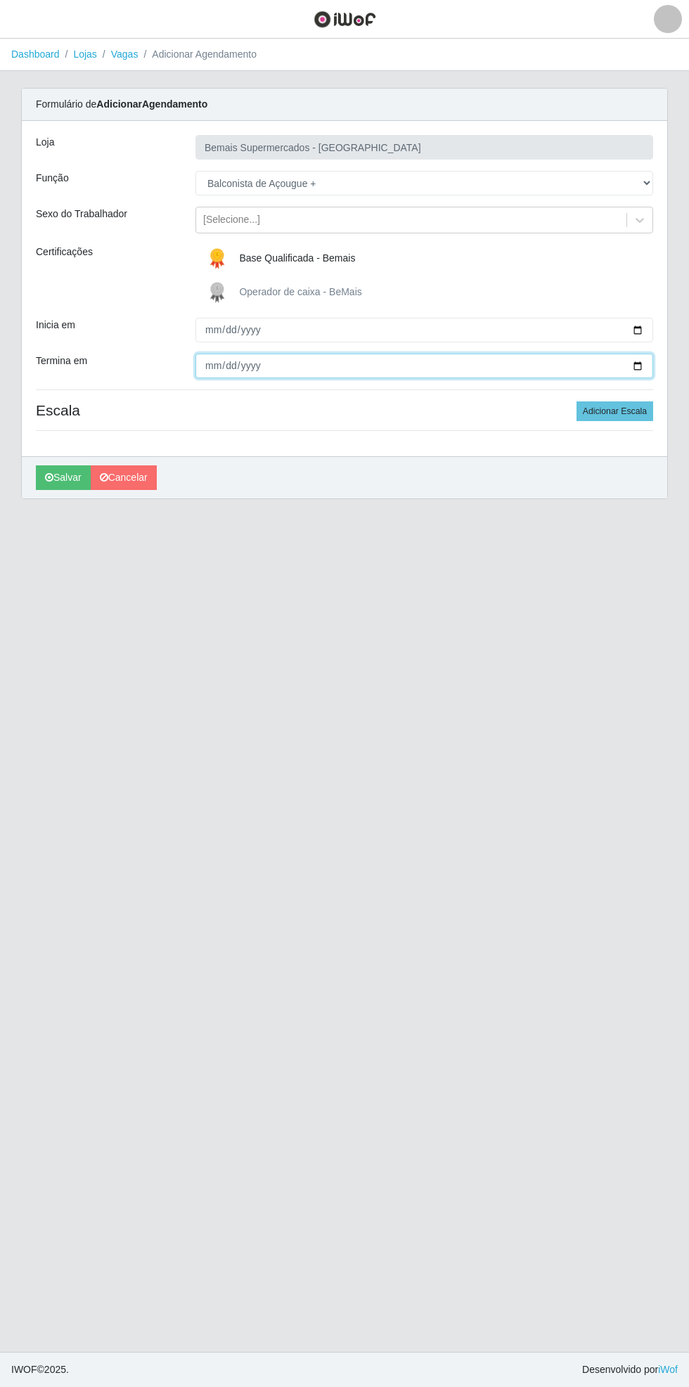
click at [643, 367] on input "Termina em" at bounding box center [424, 366] width 458 height 25
type input "[DATE]"
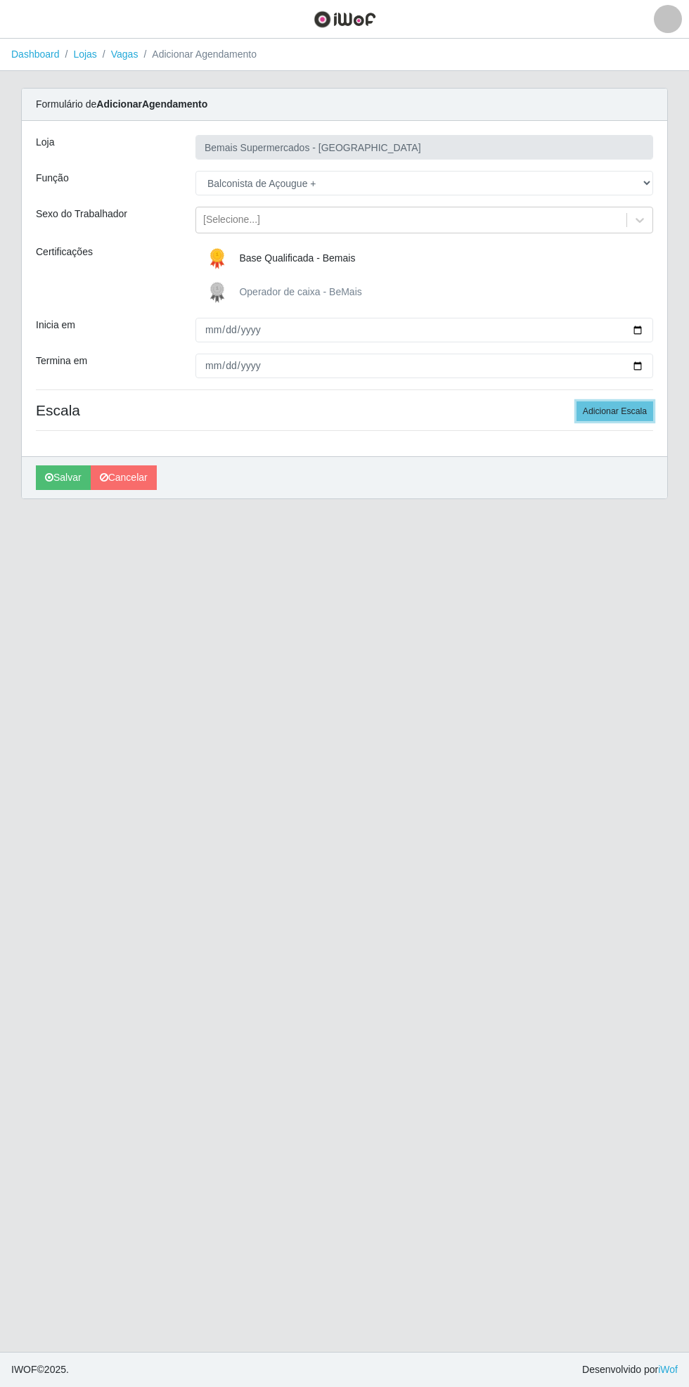
click at [619, 411] on button "Adicionar Escala" at bounding box center [615, 412] width 77 height 20
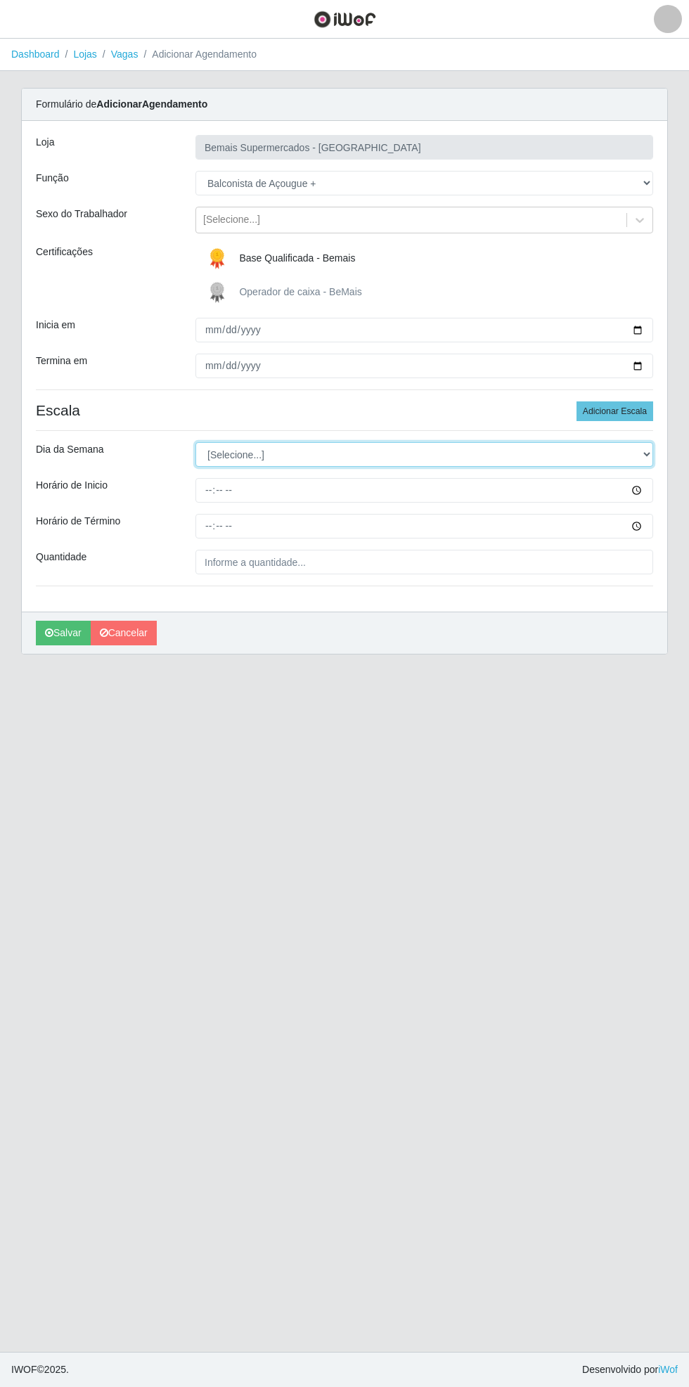
click at [645, 458] on select "[Selecione...] Segunda Terça Quarta Quinta Sexta Sábado Domingo" at bounding box center [424, 454] width 458 height 25
select select "6"
click at [195, 442] on select "[Selecione...] Segunda Terça Quarta Quinta Sexta Sábado Domingo" at bounding box center [424, 454] width 458 height 25
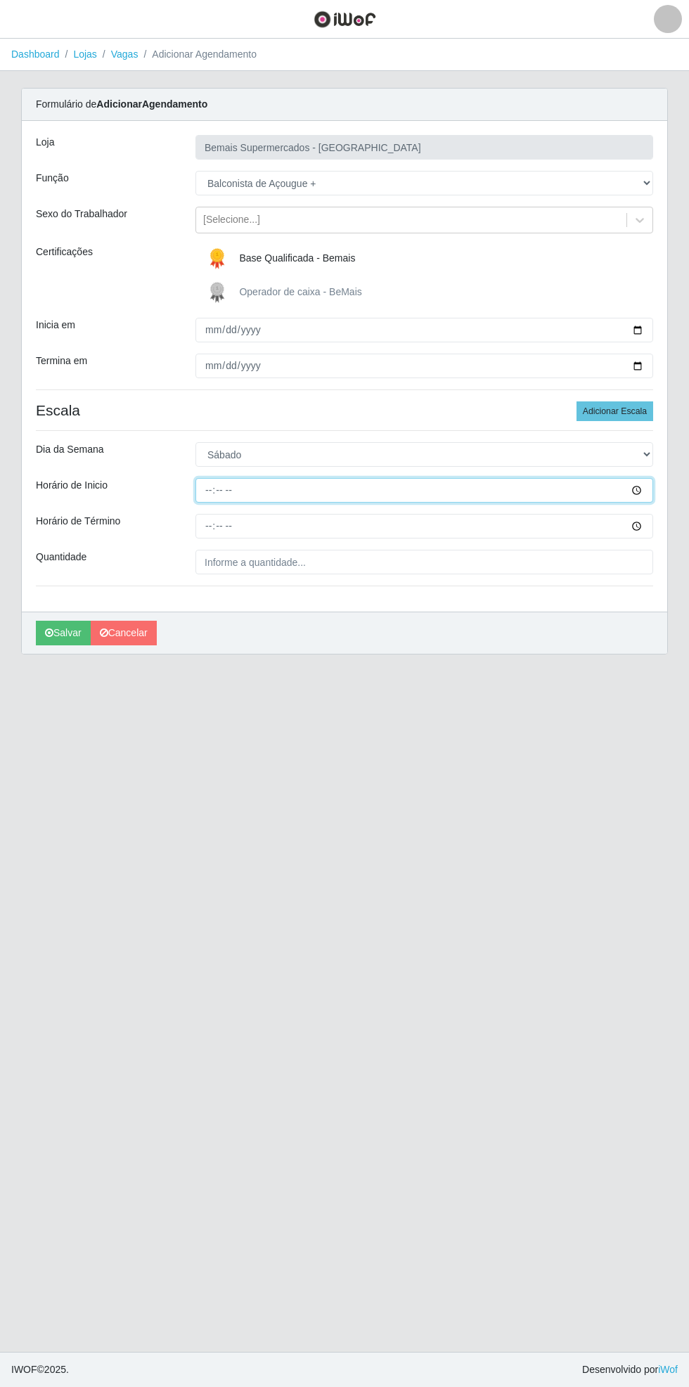
click at [646, 497] on input "Horário de Inicio" at bounding box center [424, 490] width 458 height 25
type input "08:00"
click at [644, 532] on input "Horário de Término" at bounding box center [424, 526] width 458 height 25
type input "14:00"
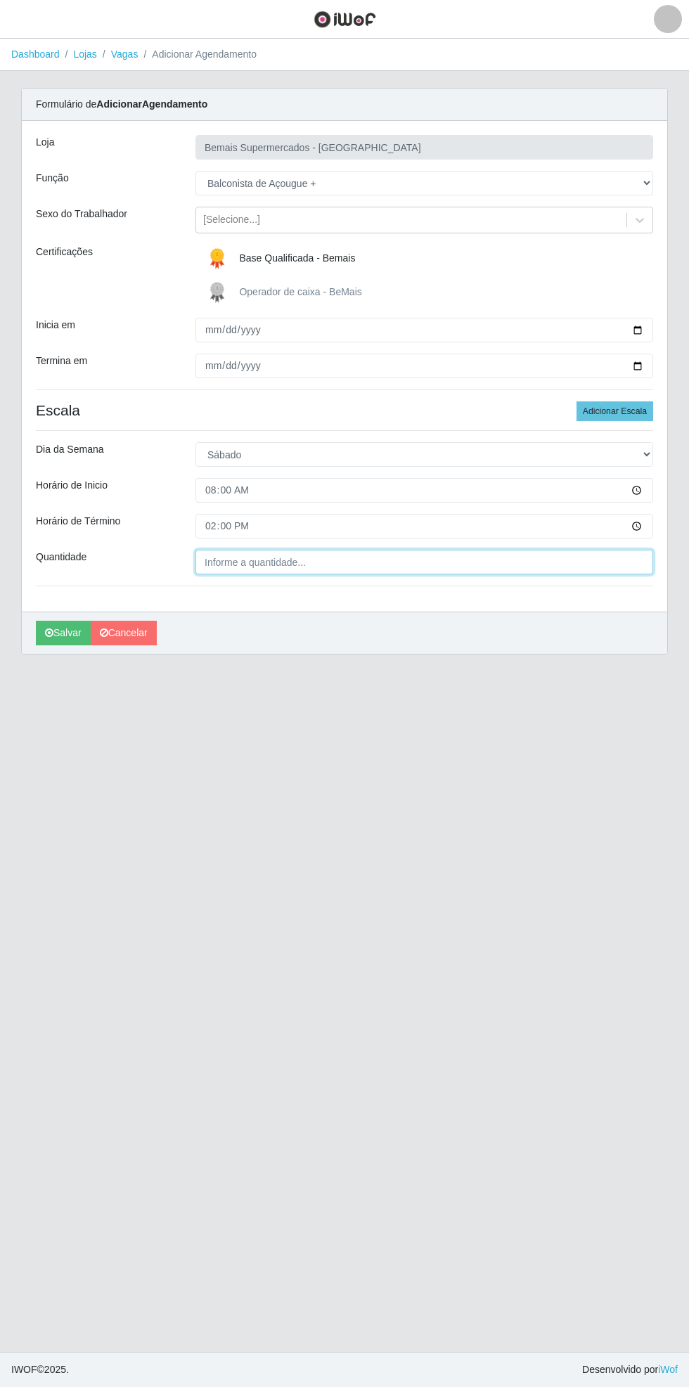
click at [326, 561] on input "Quantidade" at bounding box center [424, 562] width 458 height 25
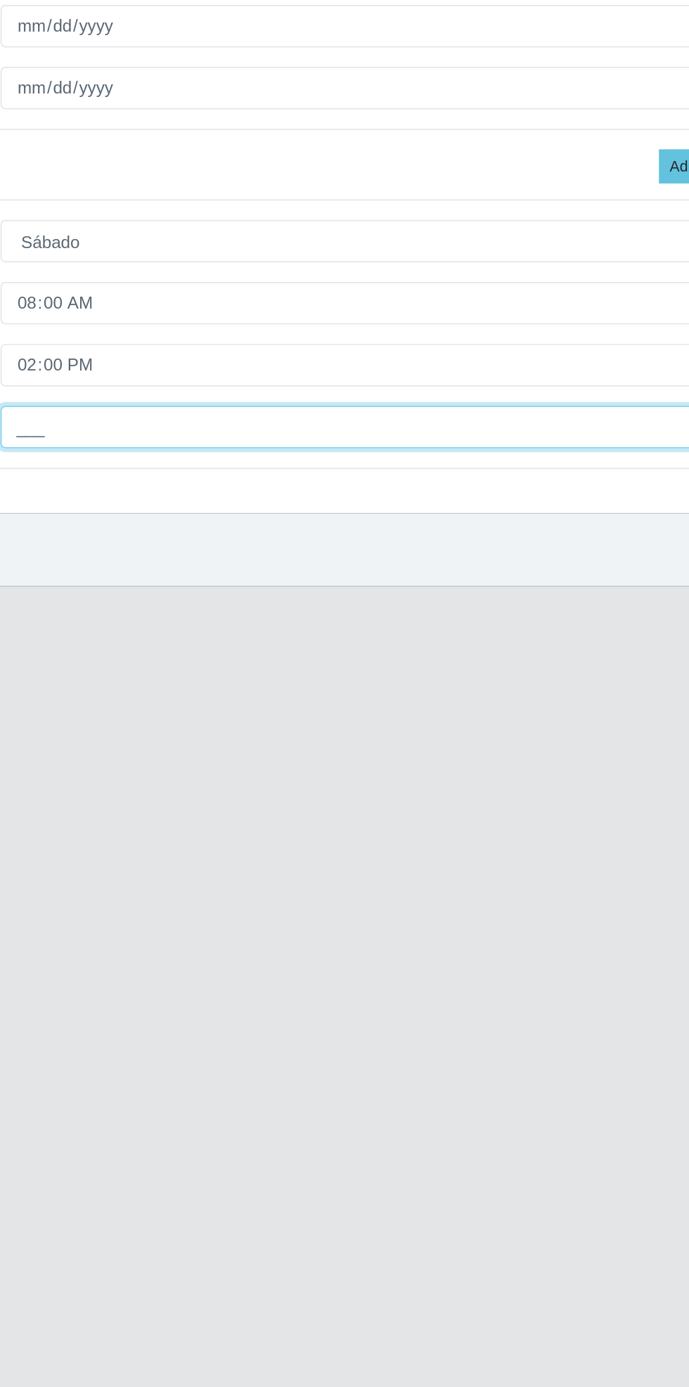
type input "1__"
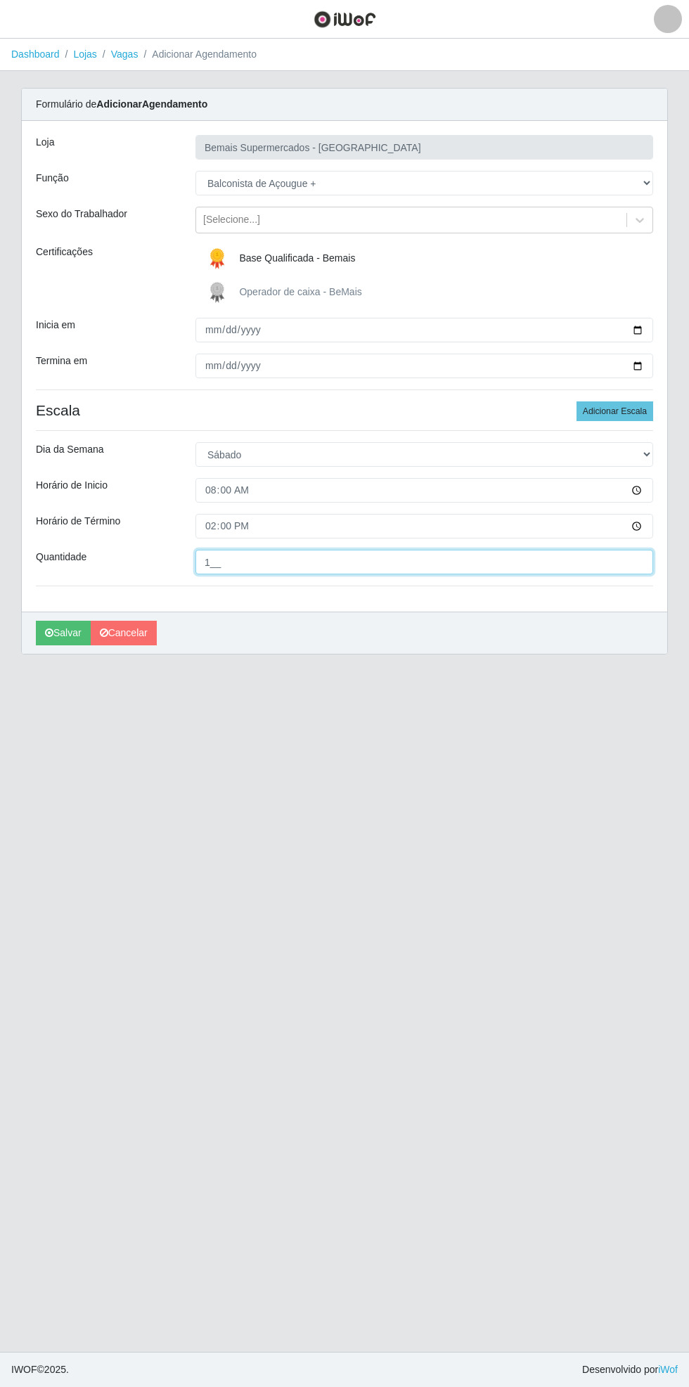
scroll to position [48, 0]
click at [620, 402] on button "Adicionar Escala" at bounding box center [615, 412] width 77 height 20
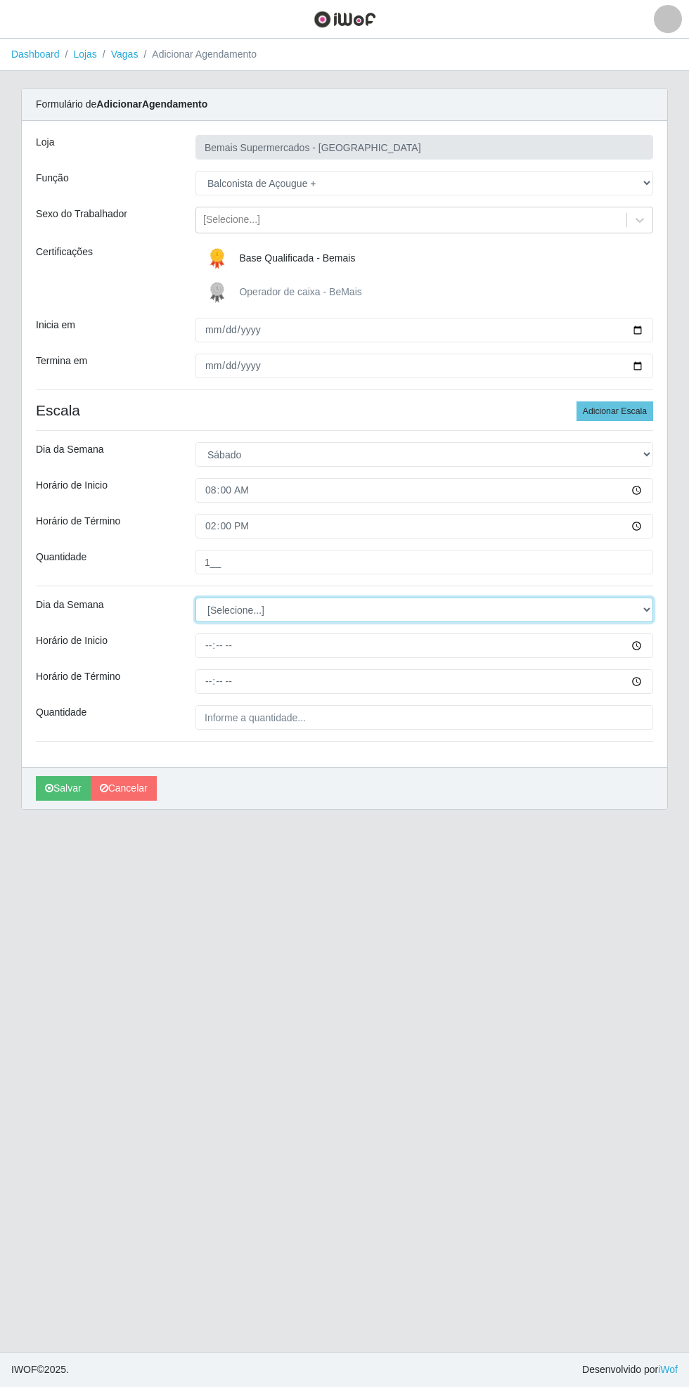
click at [650, 598] on select "[Selecione...] Segunda Terça Quarta Quinta Sexta Sábado Domingo" at bounding box center [424, 610] width 458 height 25
select select "6"
click at [195, 598] on select "[Selecione...] Segunda Terça Quarta Quinta Sexta Sábado Domingo" at bounding box center [424, 610] width 458 height 25
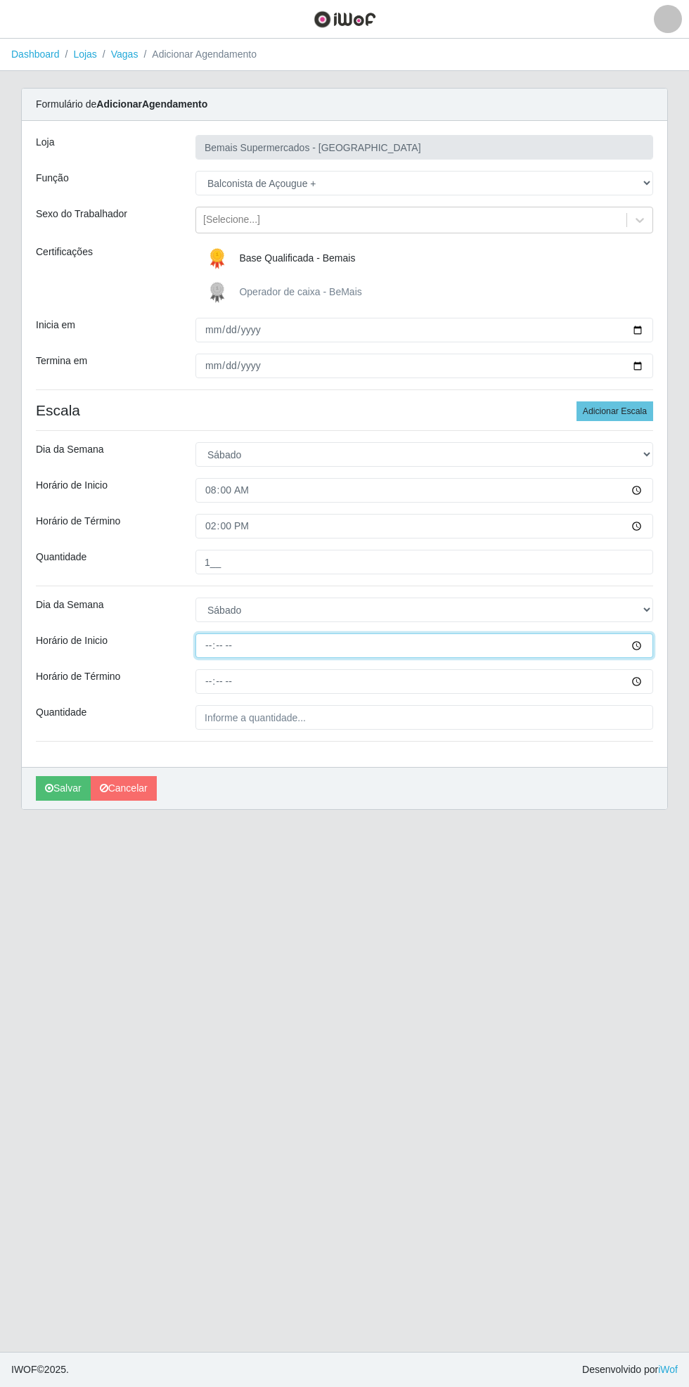
click at [646, 634] on input "Horário de Inicio" at bounding box center [424, 646] width 458 height 25
type input "15:00"
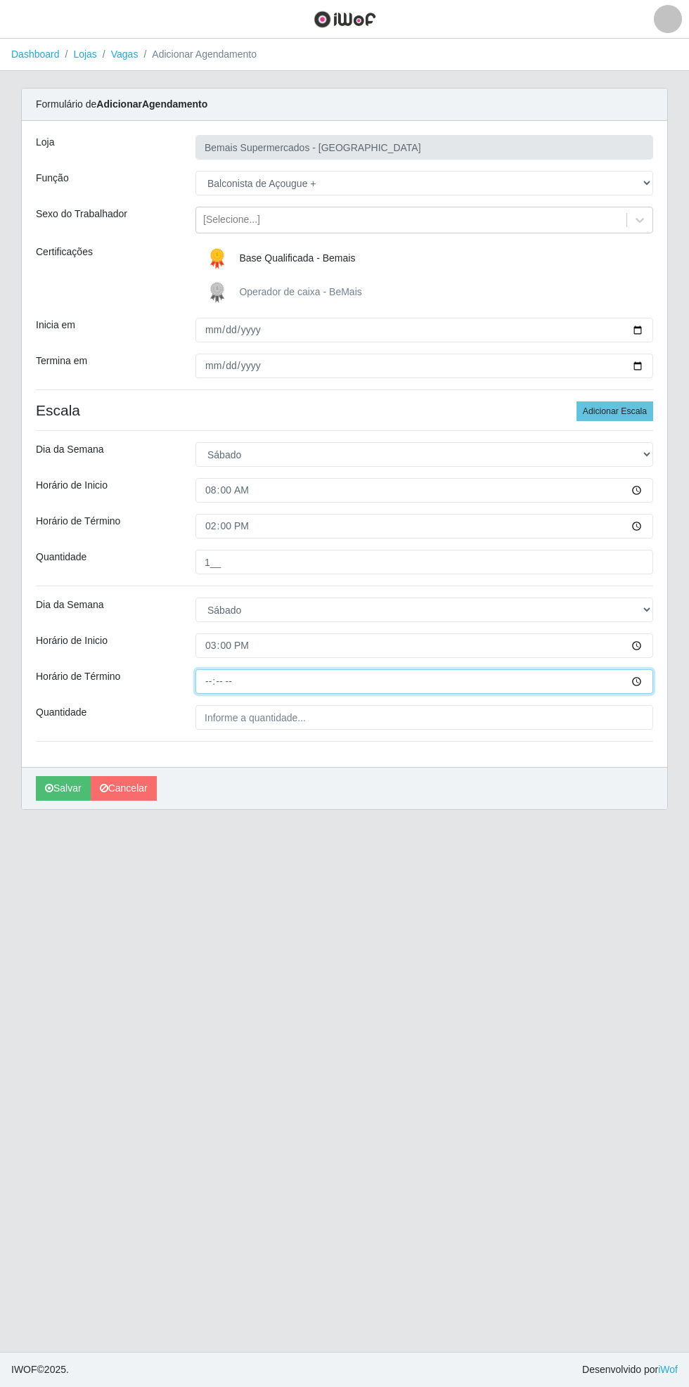
click at [648, 669] on input "Horário de Término" at bounding box center [424, 681] width 458 height 25
type input "21:00"
click at [305, 705] on input "Quantidade" at bounding box center [424, 717] width 458 height 25
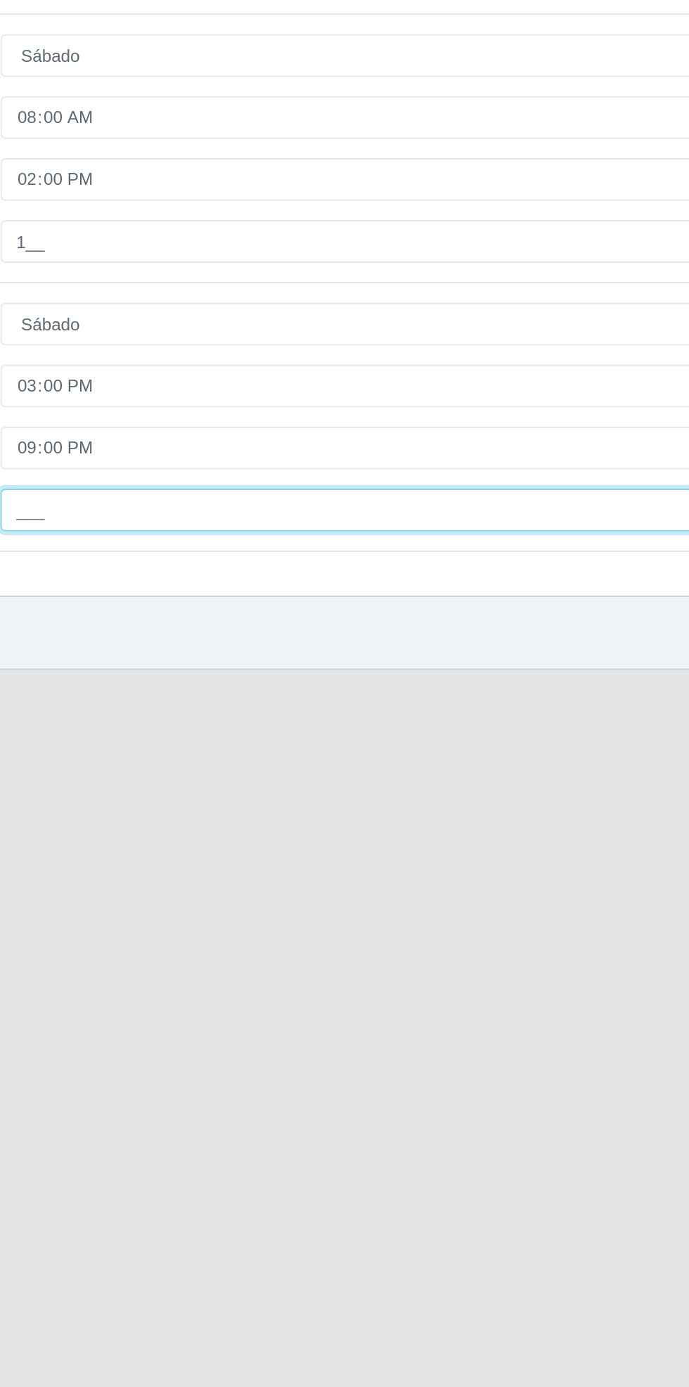
type input "1__"
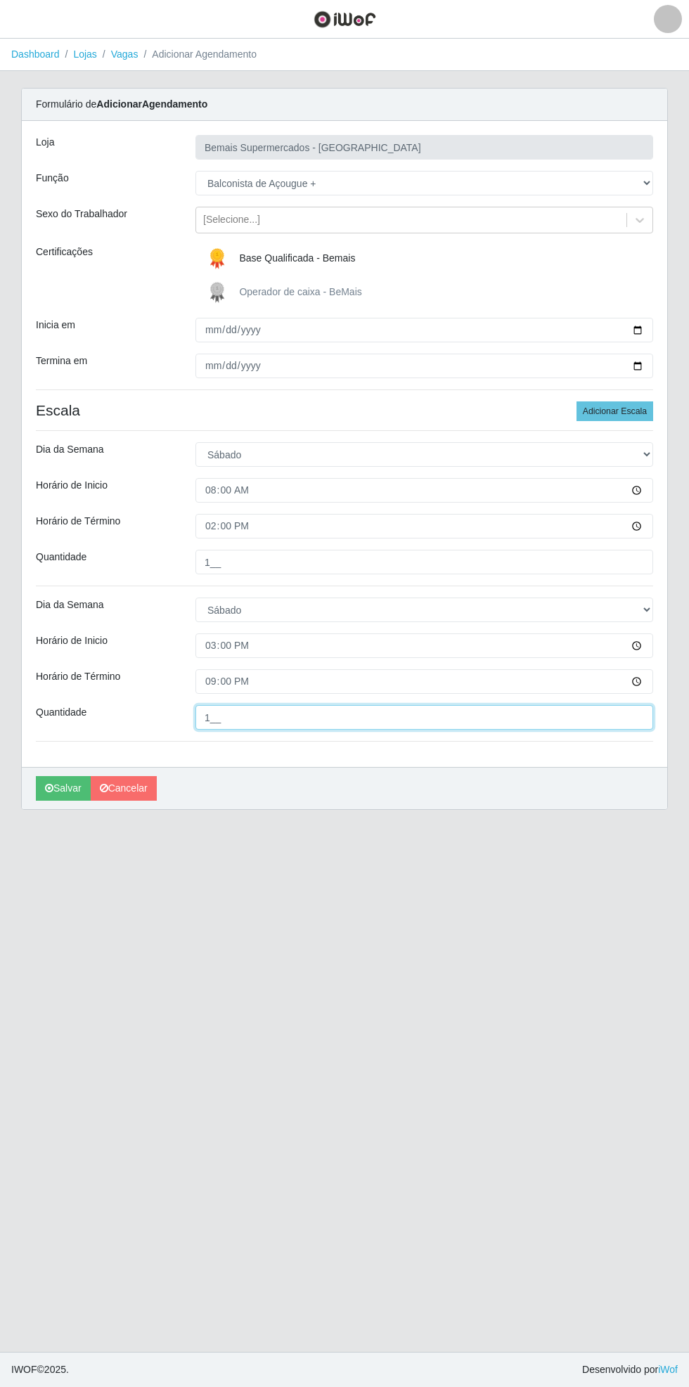
scroll to position [7, 0]
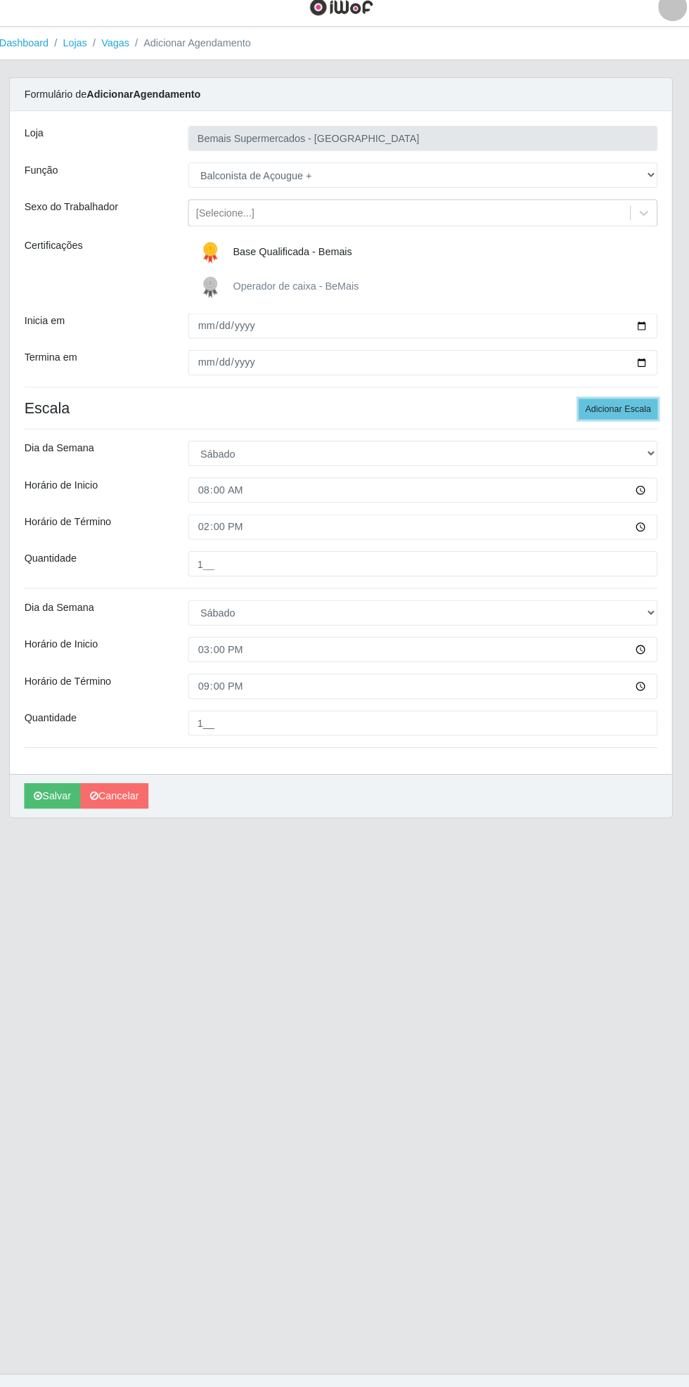
click at [615, 402] on button "Adicionar Escala" at bounding box center [615, 412] width 77 height 20
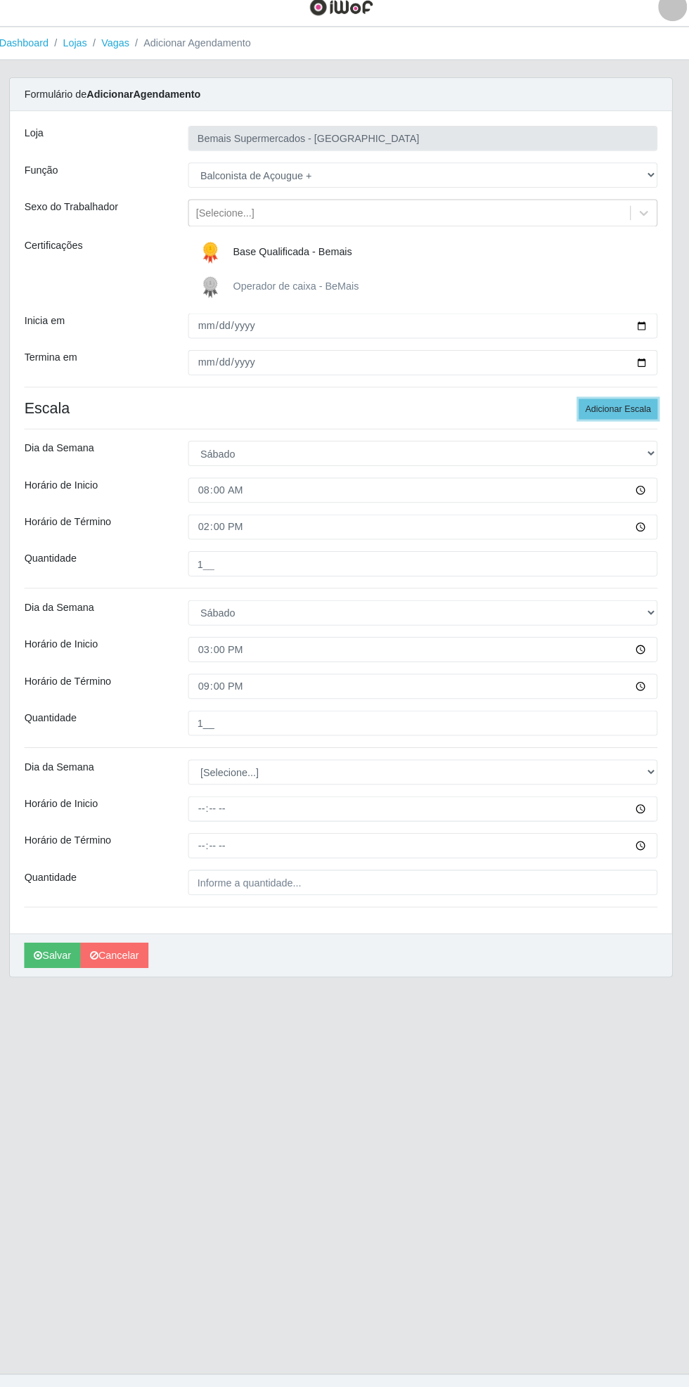
click at [620, 403] on button "Adicionar Escala" at bounding box center [615, 412] width 77 height 20
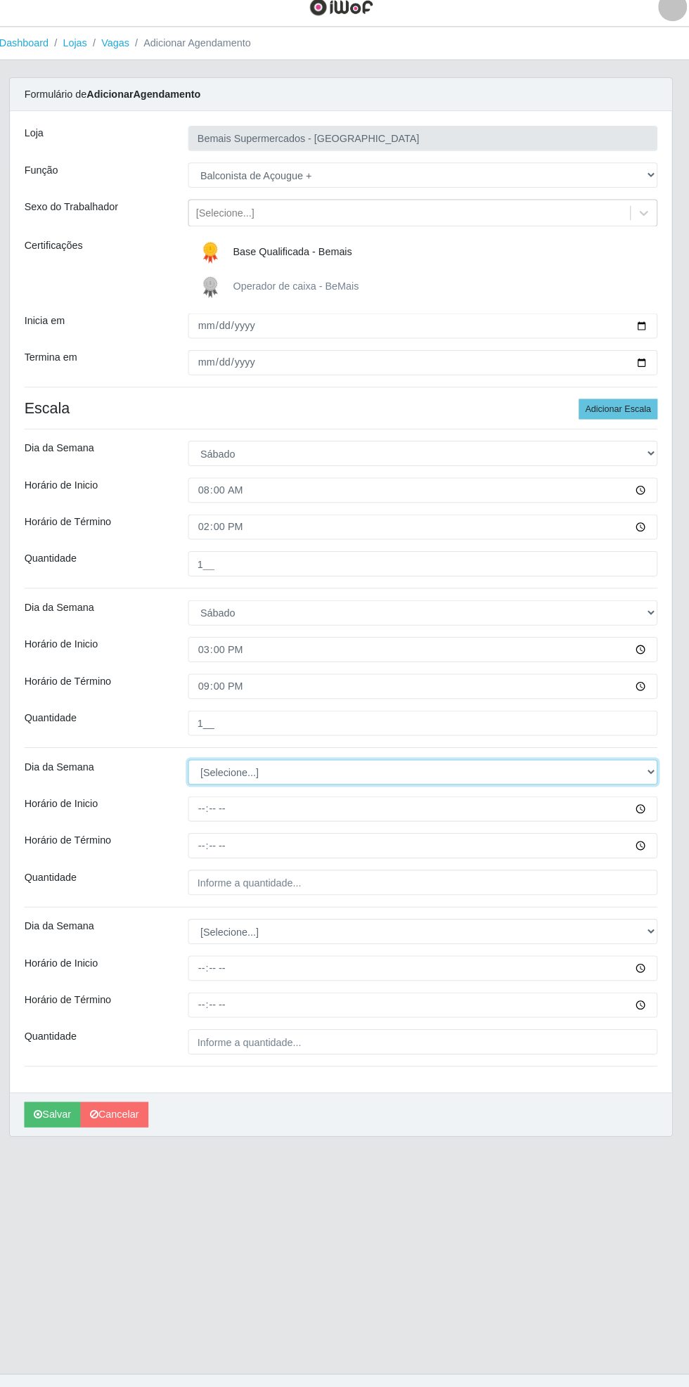
click at [646, 757] on select "[Selecione...] Segunda Terça Quarta Quinta Sexta Sábado Domingo" at bounding box center [424, 765] width 458 height 25
select select "0"
click at [195, 753] on select "[Selecione...] Segunda Terça Quarta Quinta Sexta Sábado Domingo" at bounding box center [424, 765] width 458 height 25
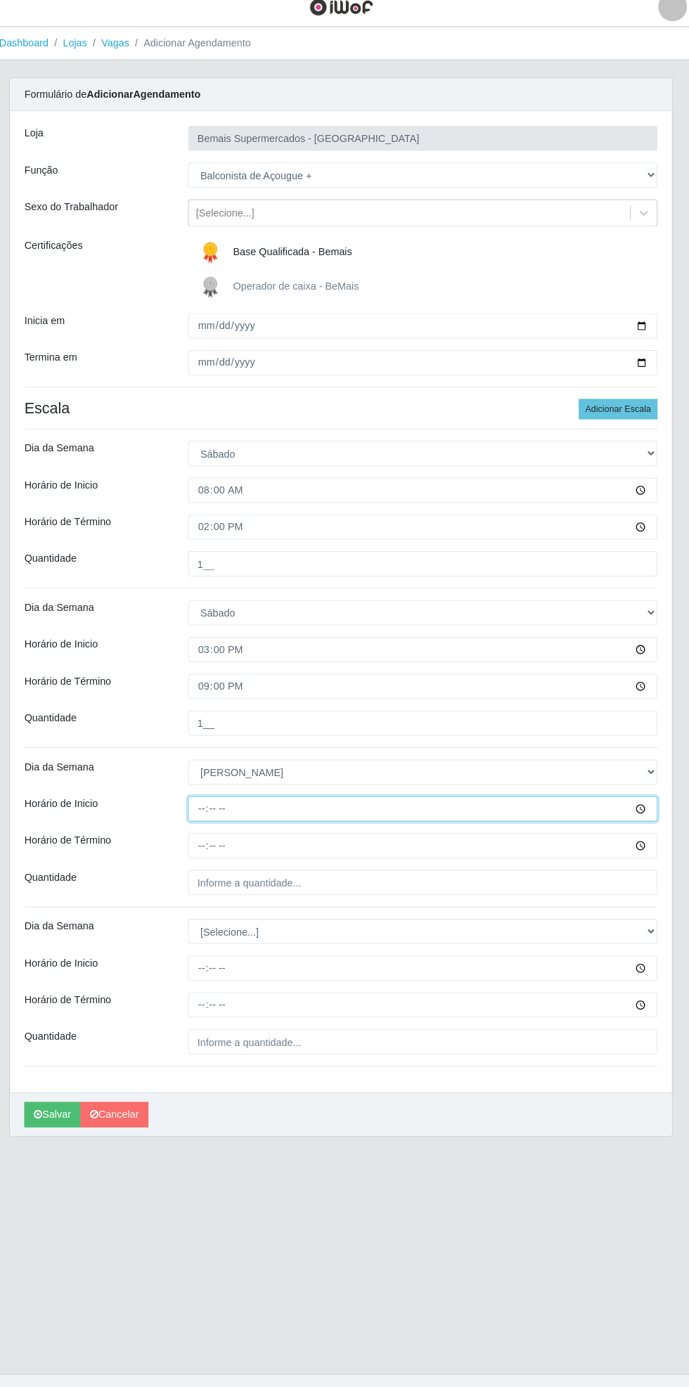
click at [647, 794] on input "Horário de Inicio" at bounding box center [424, 801] width 458 height 25
type input "08:00"
click at [644, 840] on input "Horário de Término" at bounding box center [424, 837] width 458 height 25
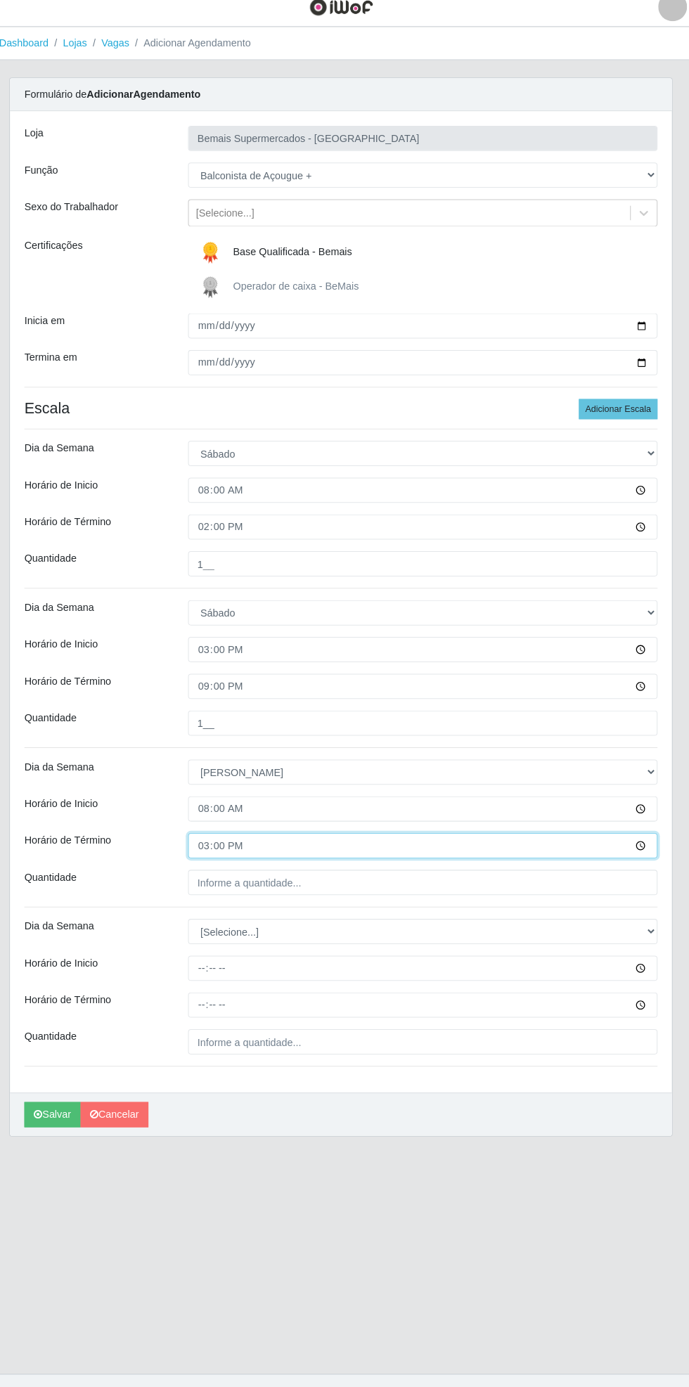
click at [642, 827] on input "15:00" at bounding box center [424, 837] width 458 height 25
type input "14:00"
click at [318, 865] on input "Quantidade" at bounding box center [424, 873] width 458 height 25
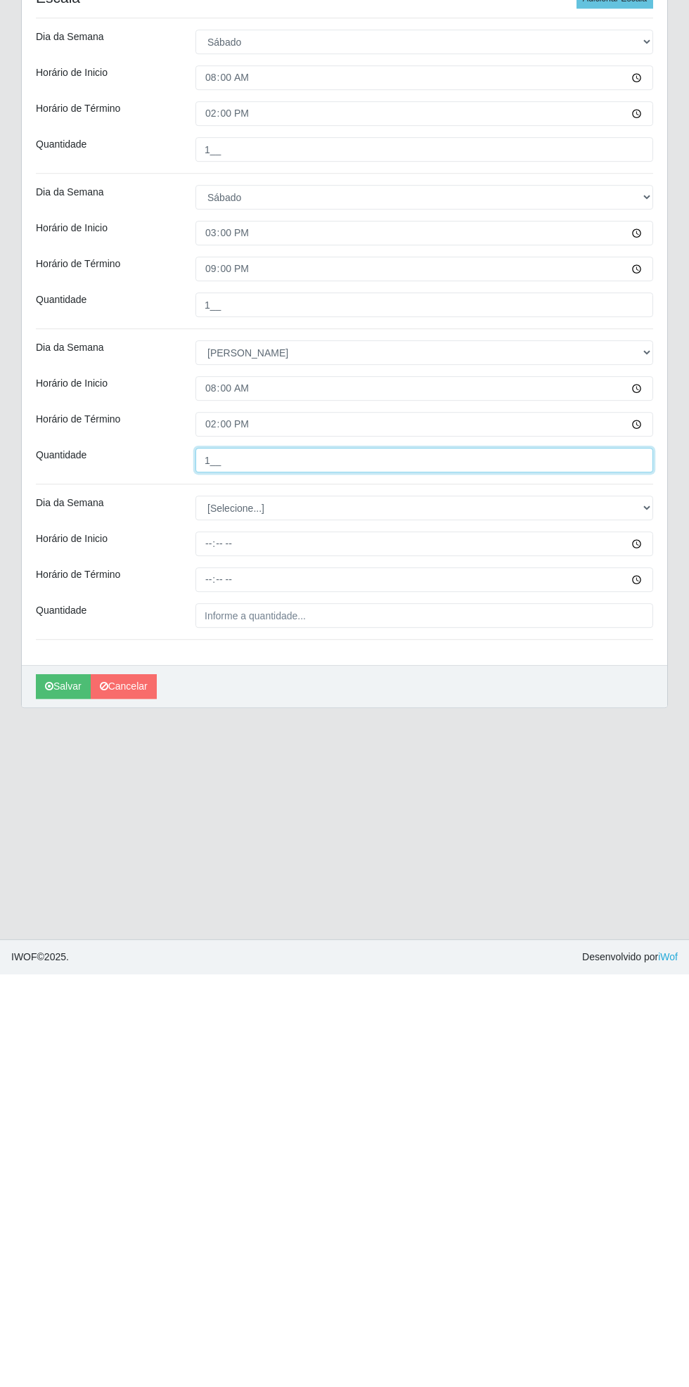
type input "1__"
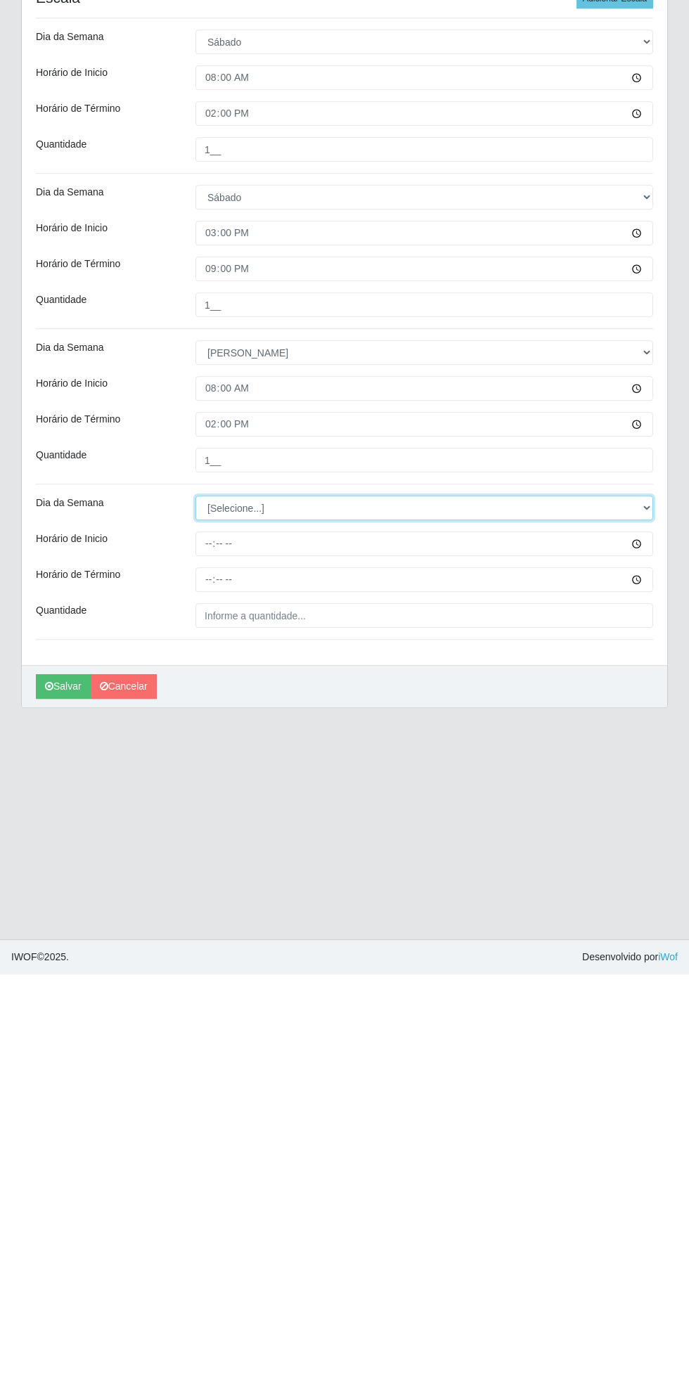
click at [646, 911] on select "[Selecione...] Segunda Terça Quarta Quinta Sexta Sábado Domingo" at bounding box center [424, 921] width 458 height 25
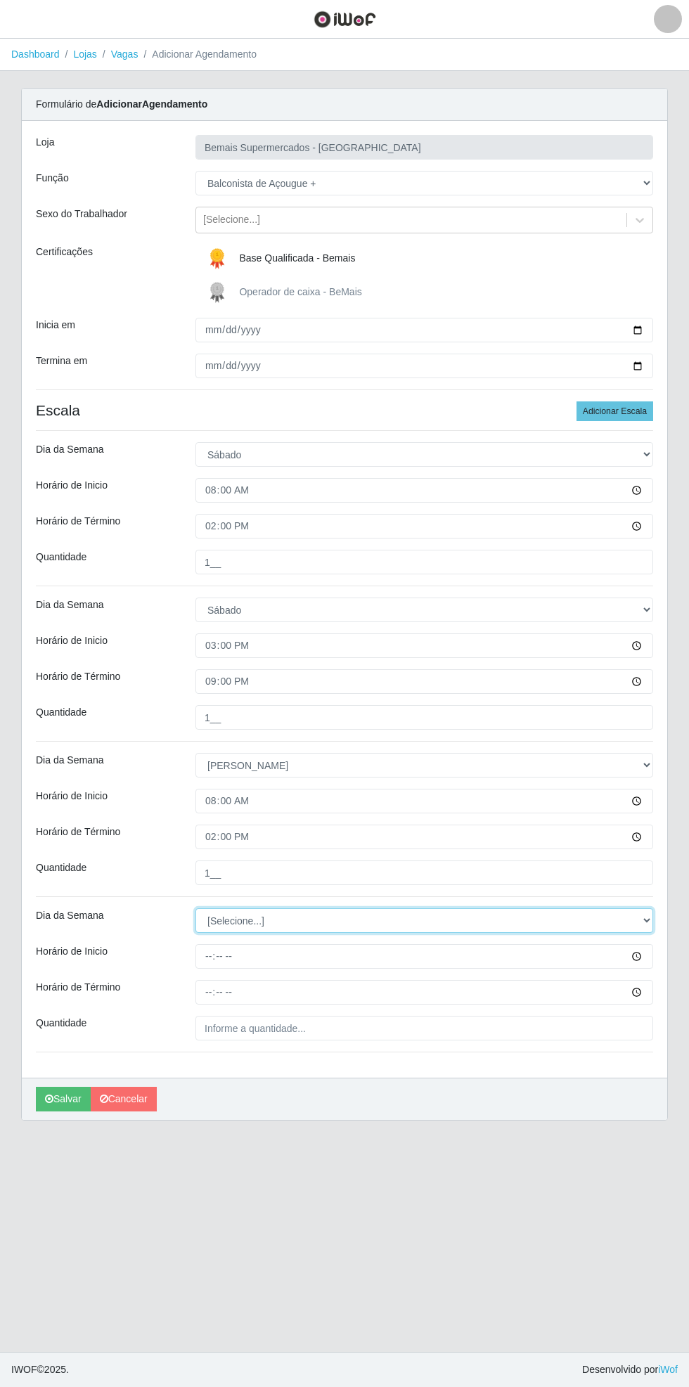
select select "0"
click at [195, 909] on select "[Selecione...] Segunda Terça Quarta Quinta Sexta Sábado Domingo" at bounding box center [424, 921] width 458 height 25
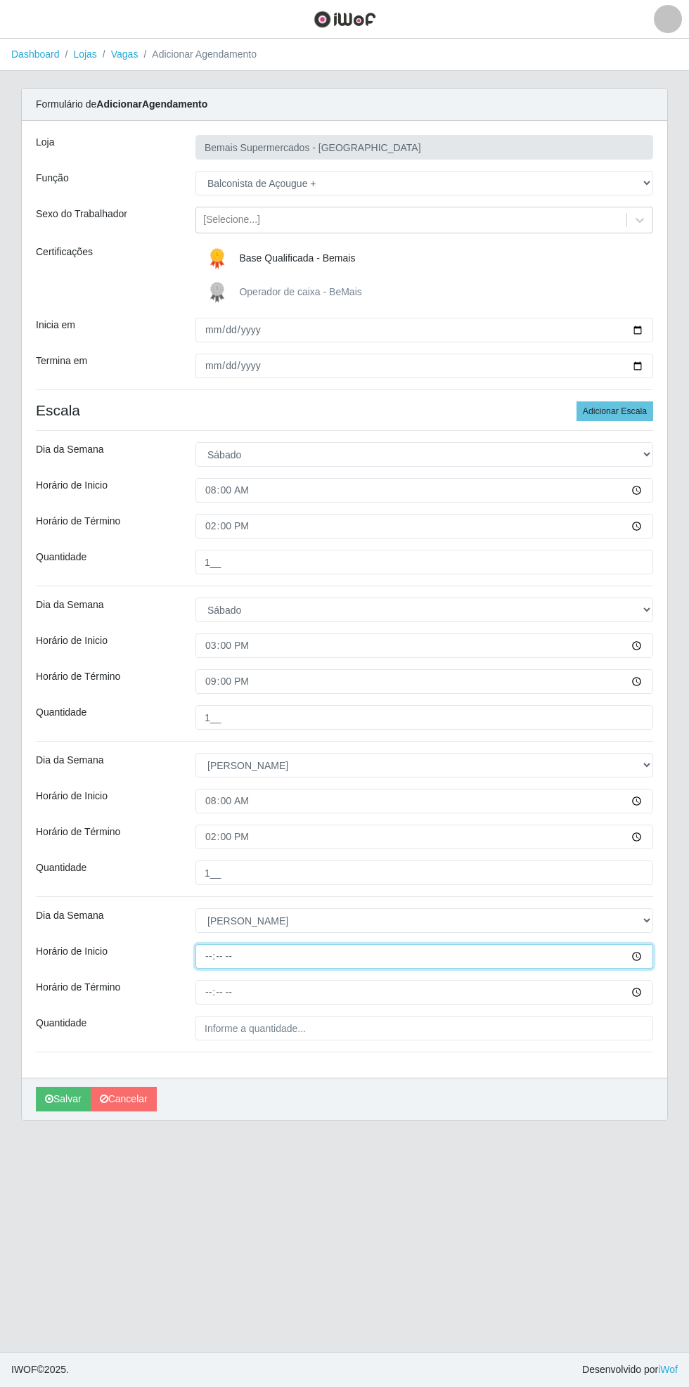
click at [648, 946] on input "Horário de Inicio" at bounding box center [424, 956] width 458 height 25
type input "15:00"
click at [648, 987] on input "Horário de Término" at bounding box center [424, 992] width 458 height 25
type input "21:00"
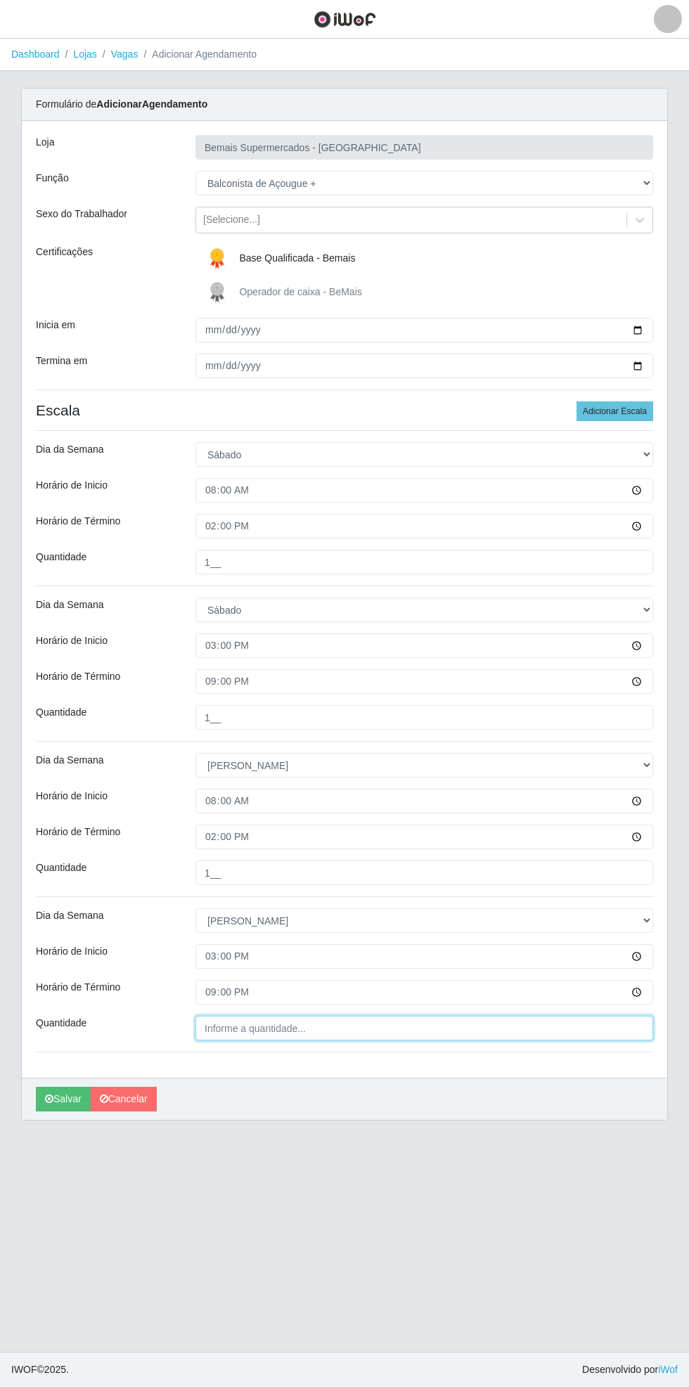
click at [271, 1019] on input "Quantidade" at bounding box center [424, 1028] width 458 height 25
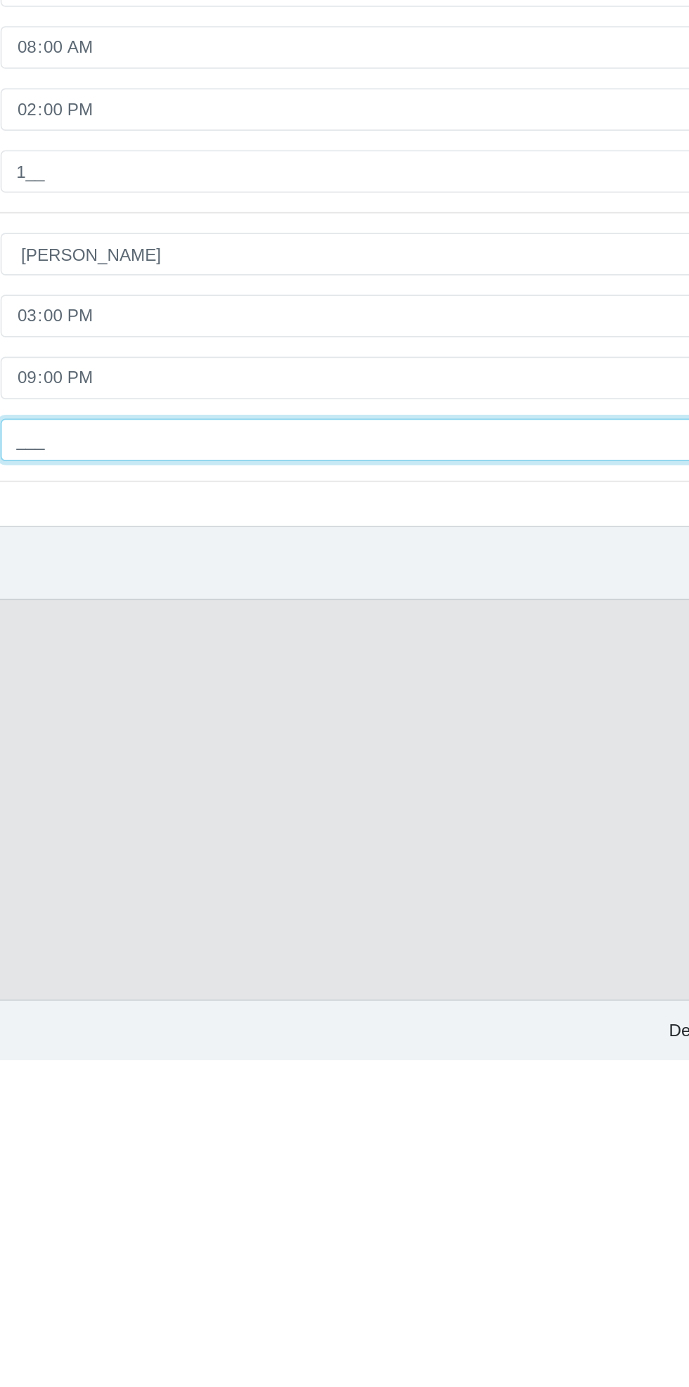
type input "1__"
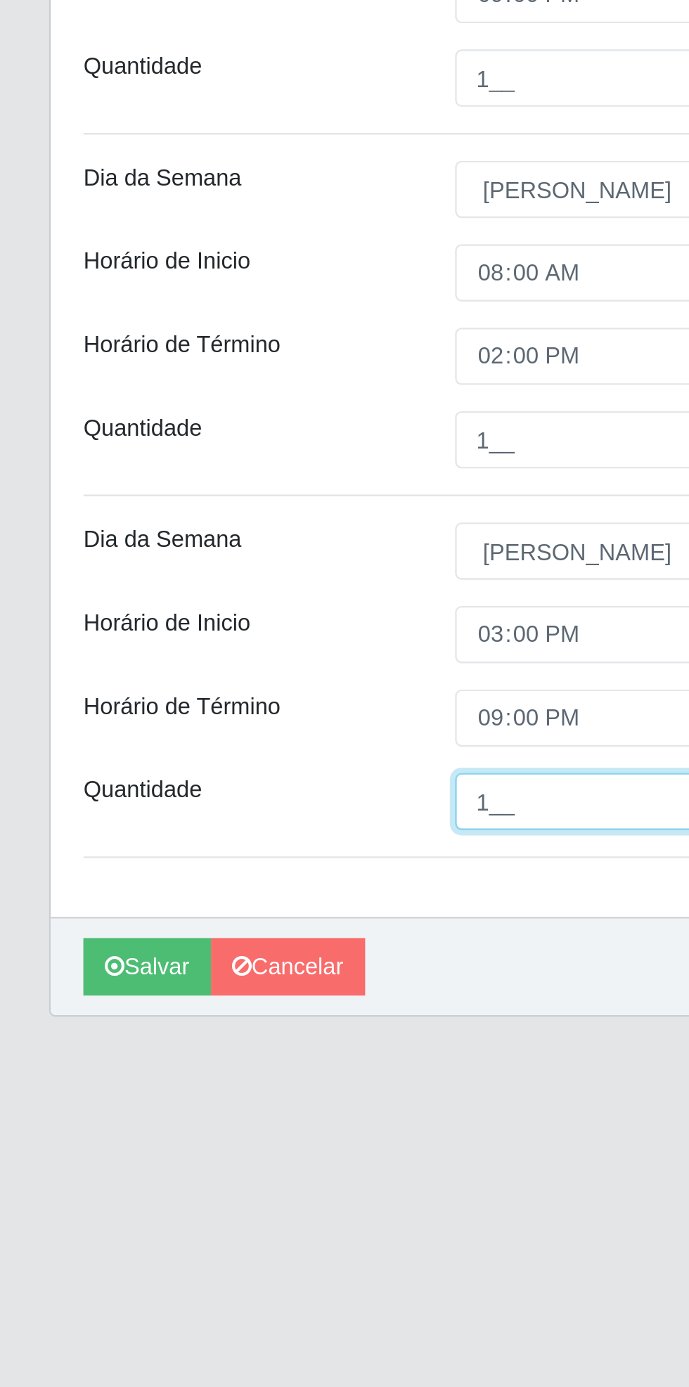
scroll to position [15, 0]
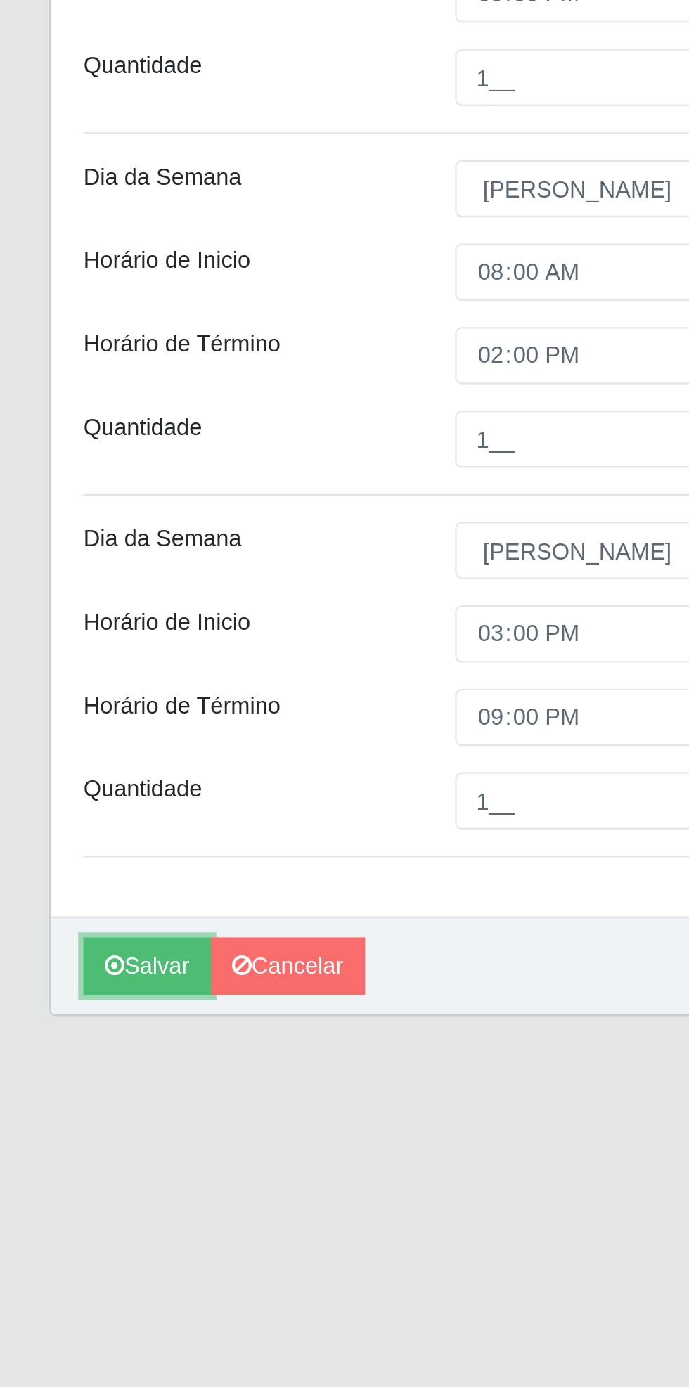
click at [54, 1090] on button "Salvar" at bounding box center [63, 1099] width 55 height 25
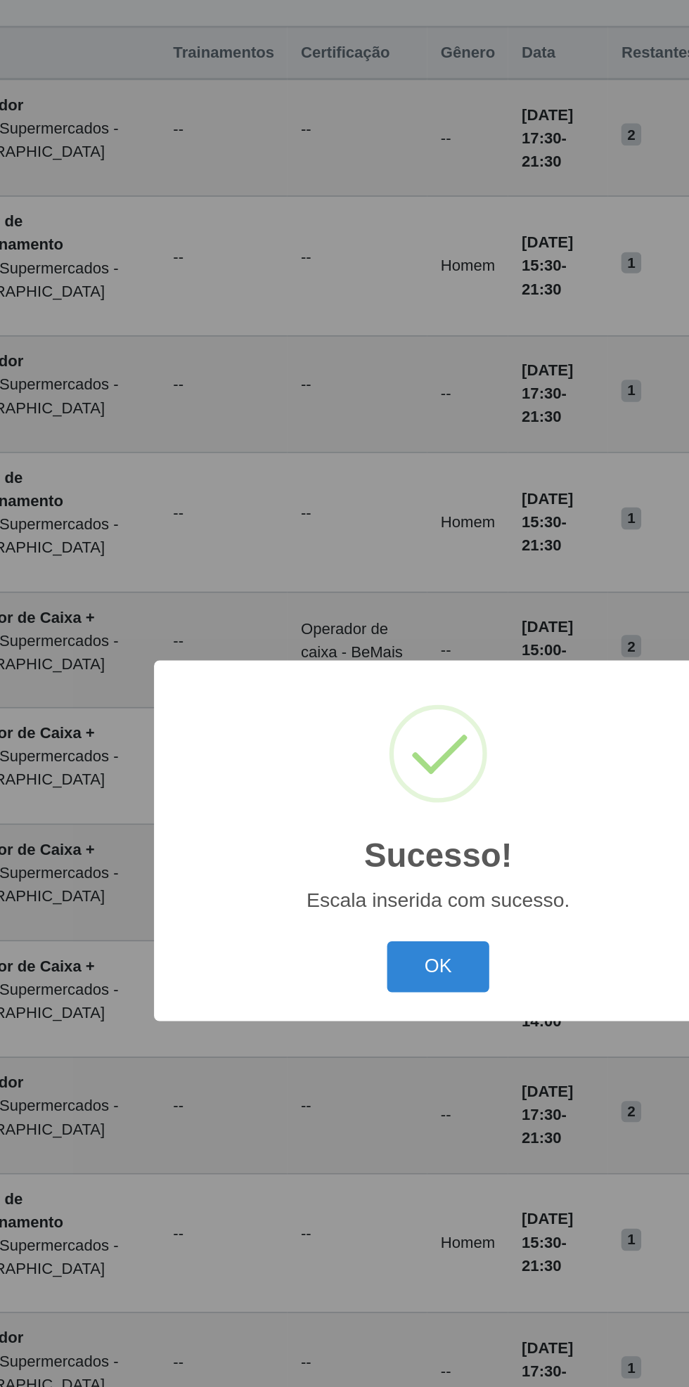
click at [340, 784] on button "OK" at bounding box center [344, 773] width 65 height 33
